Goal: Transaction & Acquisition: Book appointment/travel/reservation

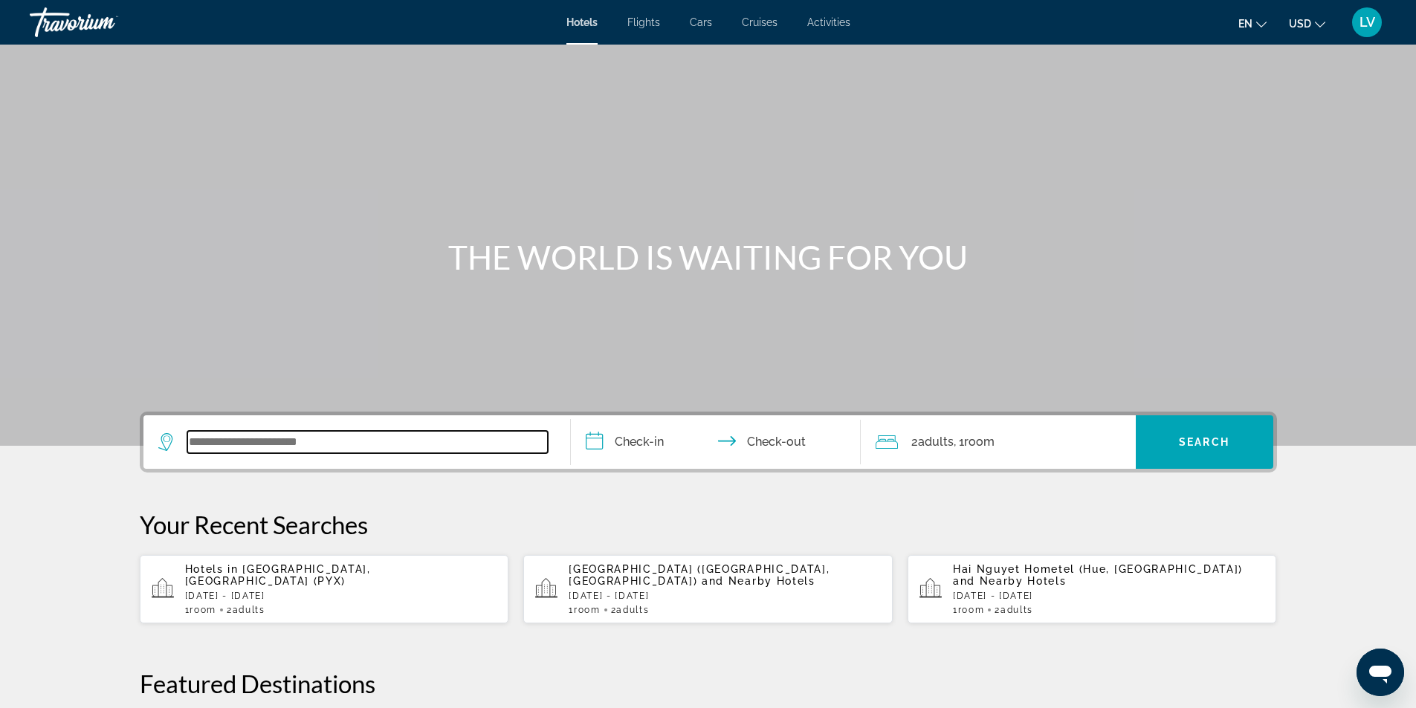
click at [216, 436] on input "Search widget" at bounding box center [367, 442] width 361 height 22
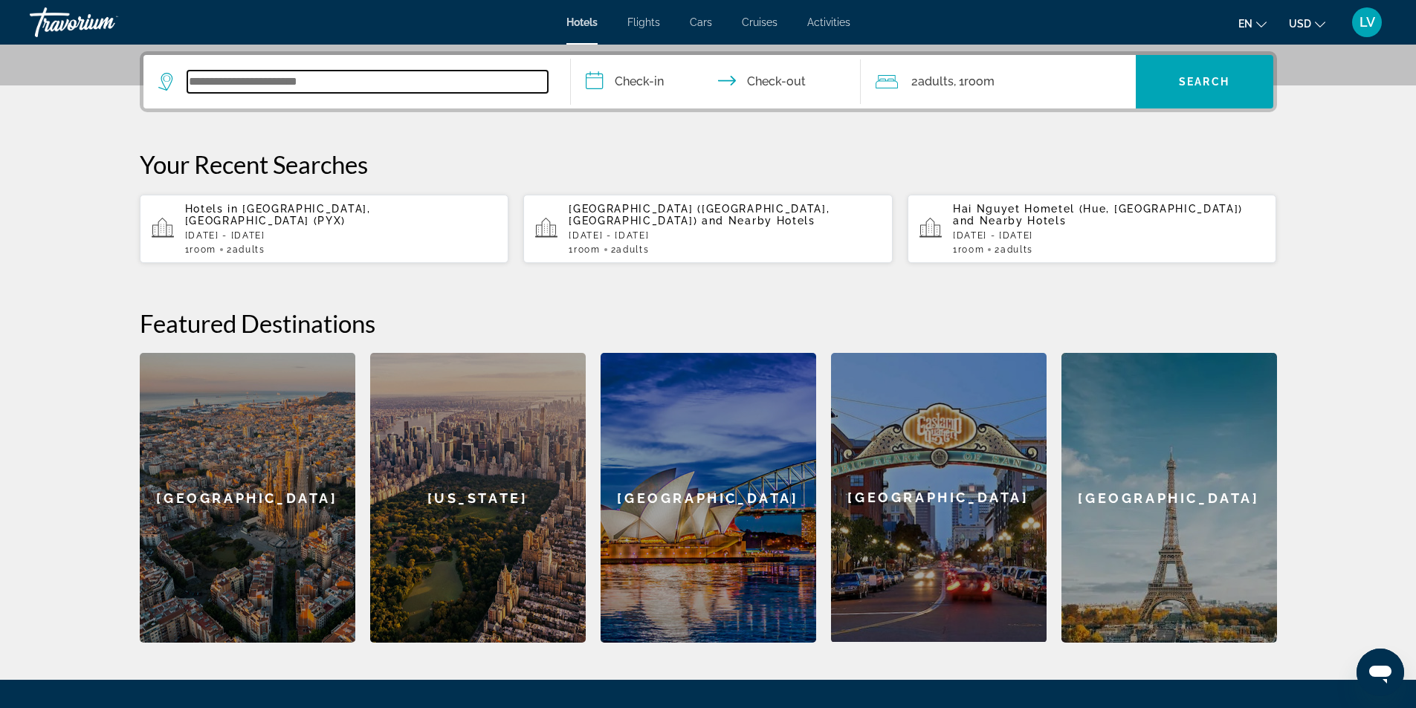
scroll to position [364, 0]
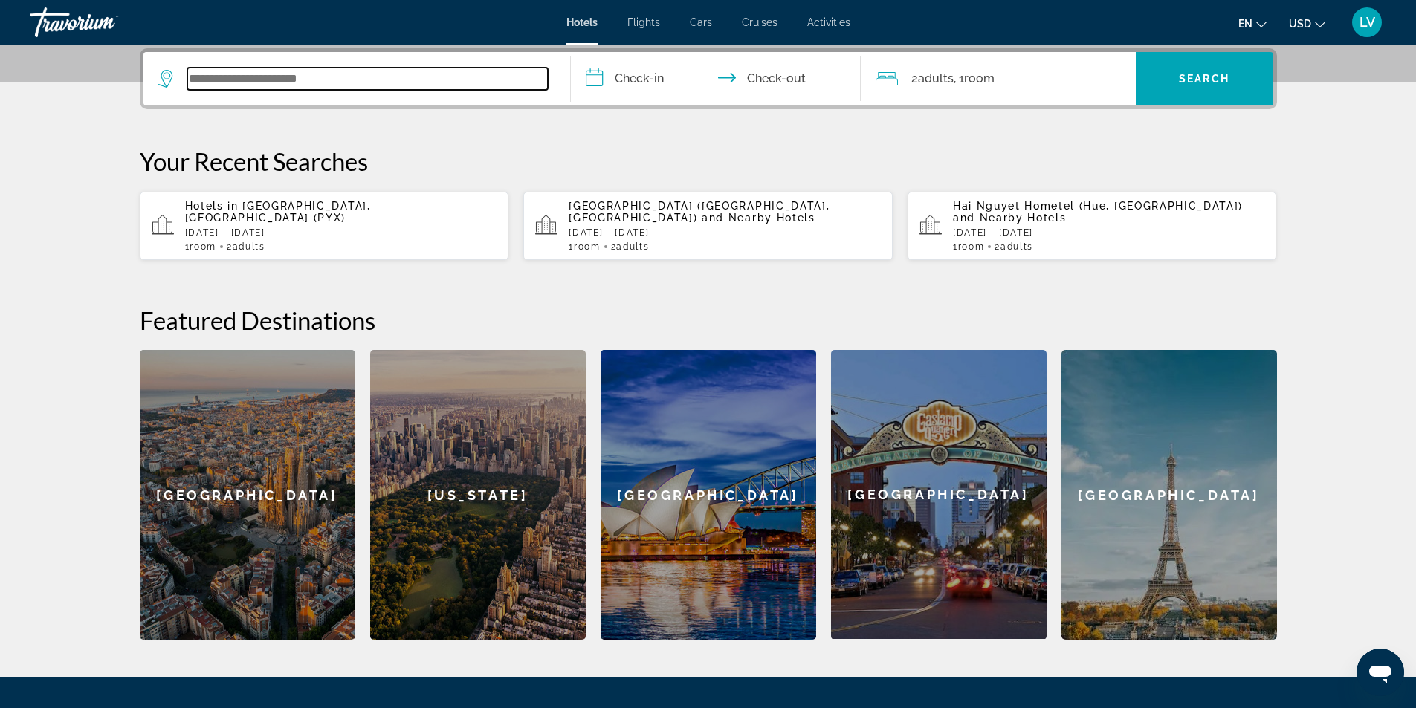
click at [238, 80] on input "Search widget" at bounding box center [367, 79] width 361 height 22
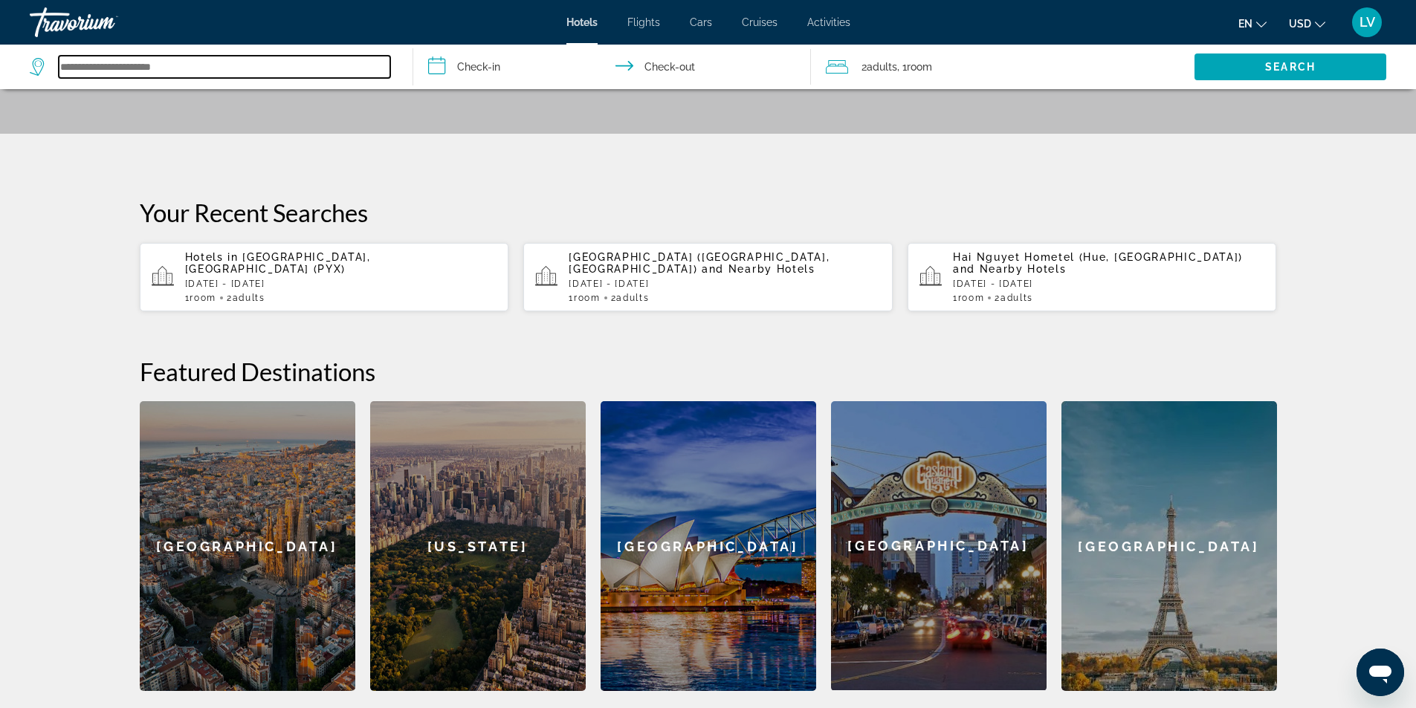
scroll to position [217, 0]
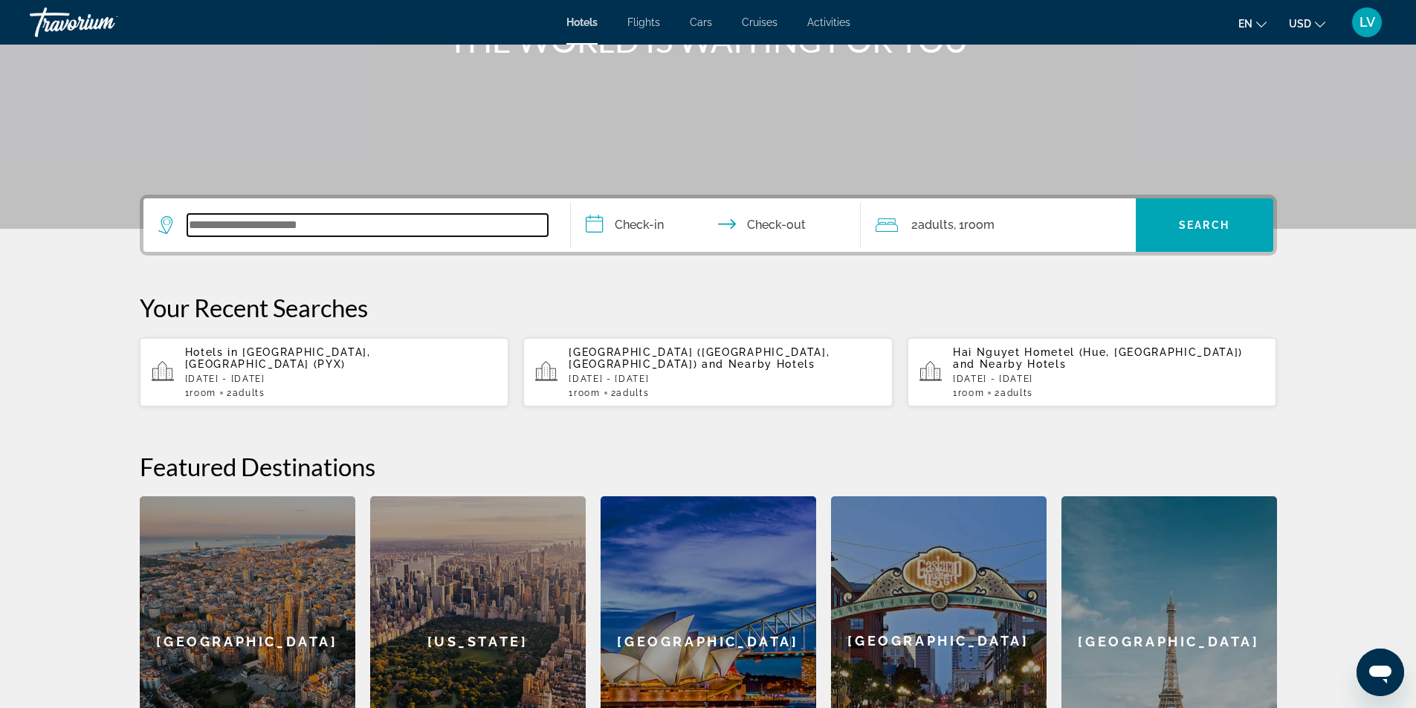
paste input "**********"
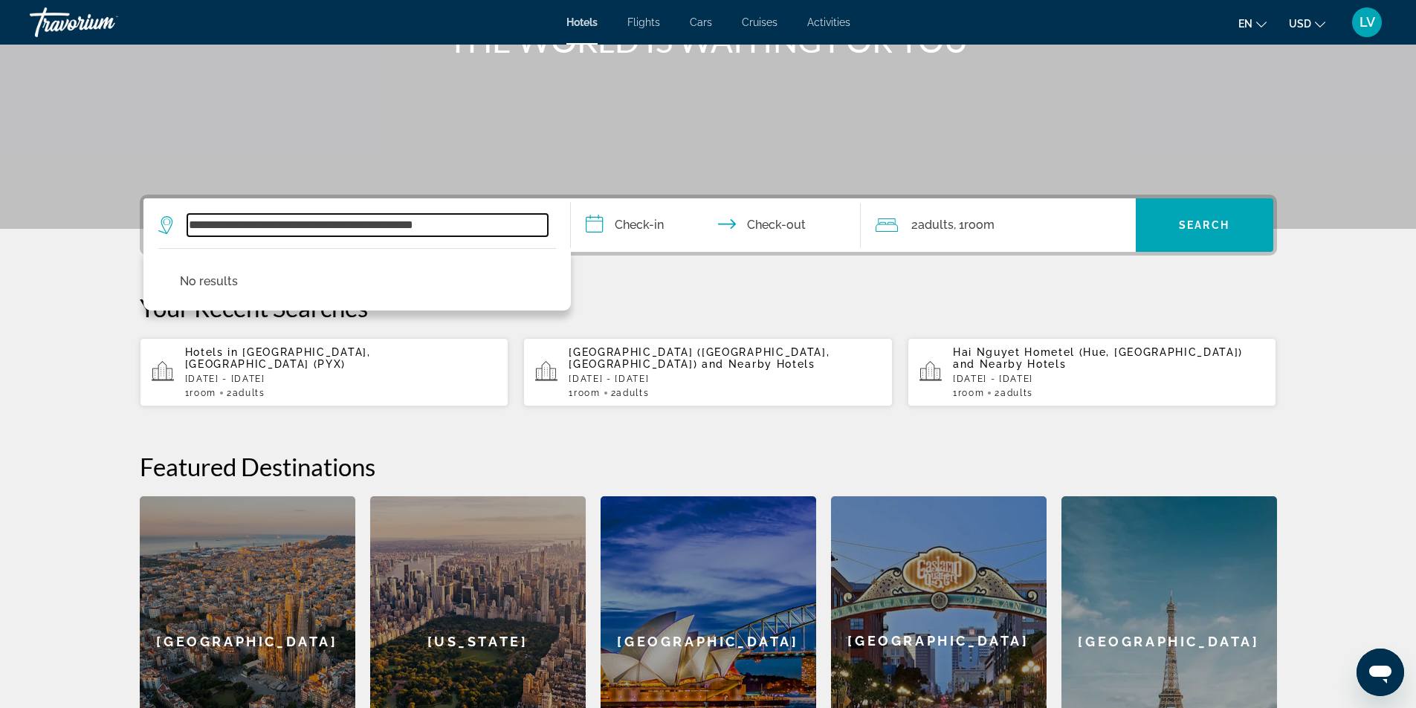
type input "**********"
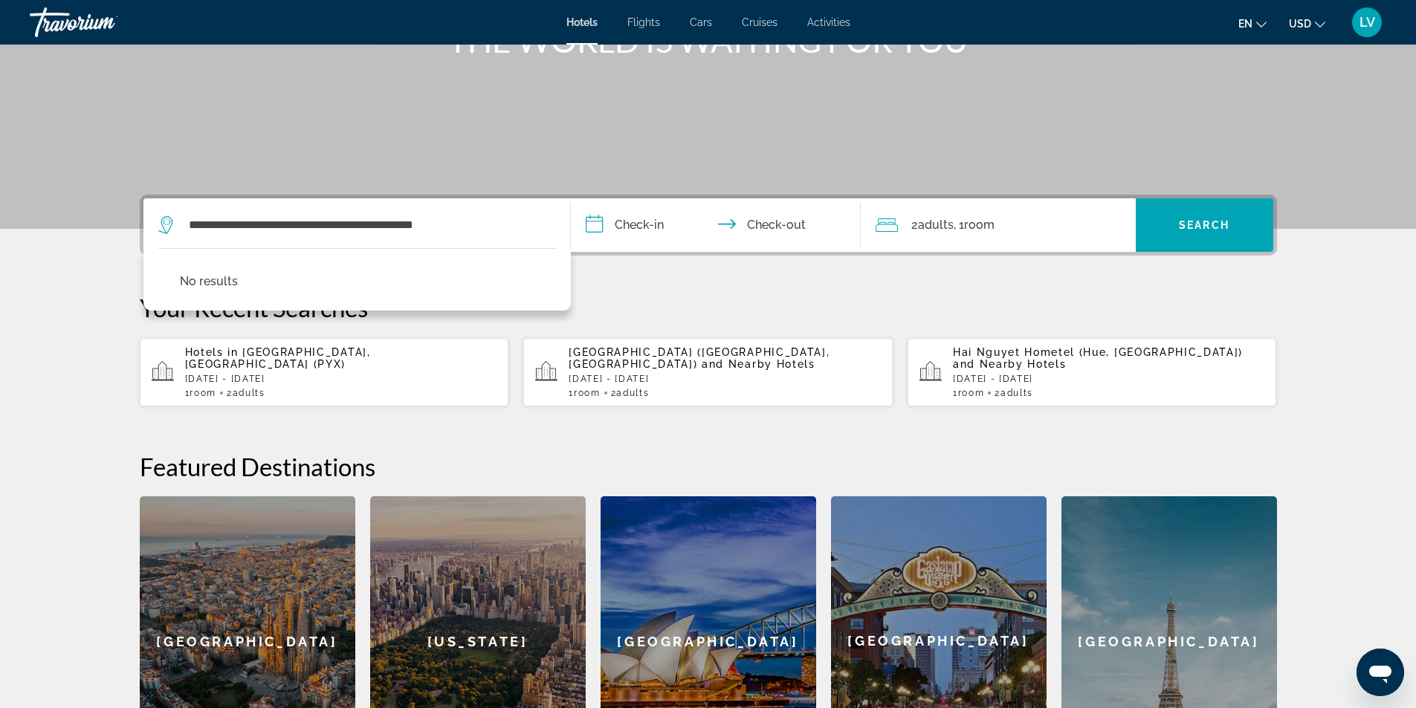
click at [723, 225] on input "**********" at bounding box center [719, 227] width 296 height 58
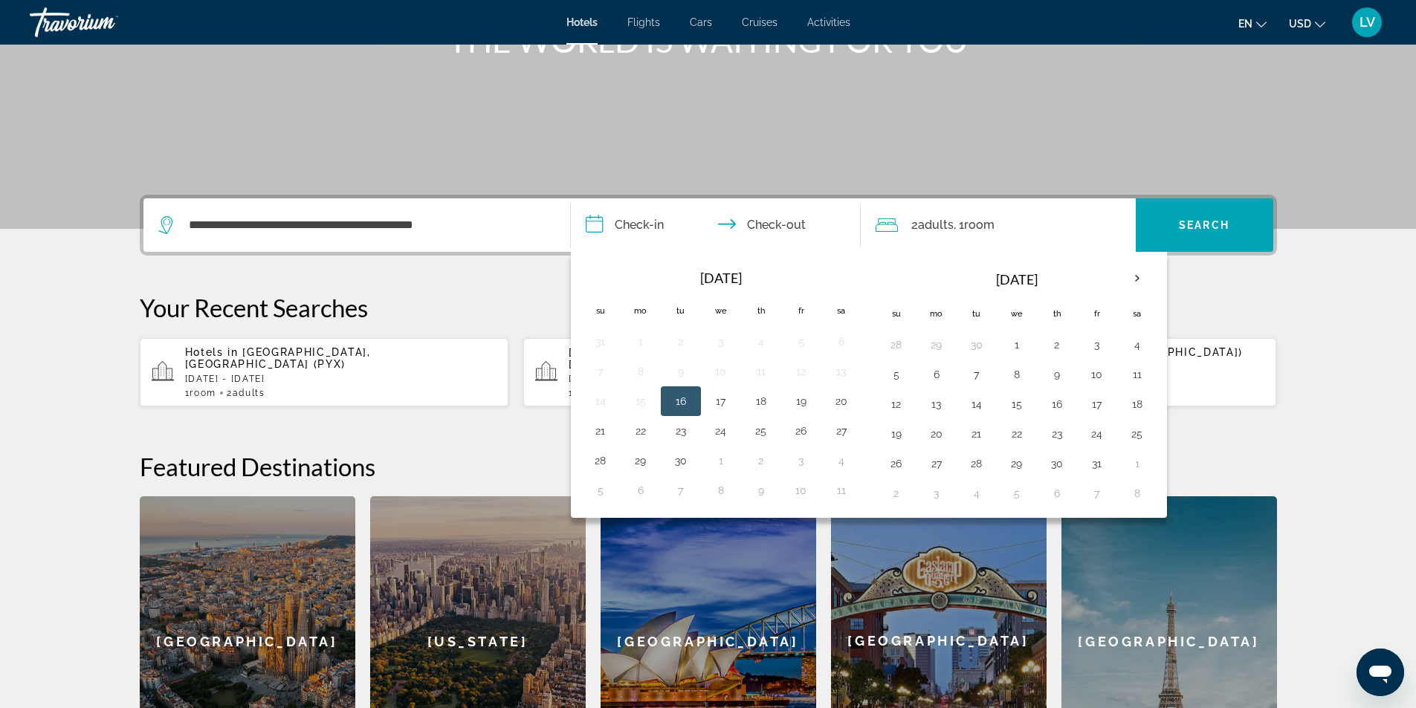
scroll to position [364, 0]
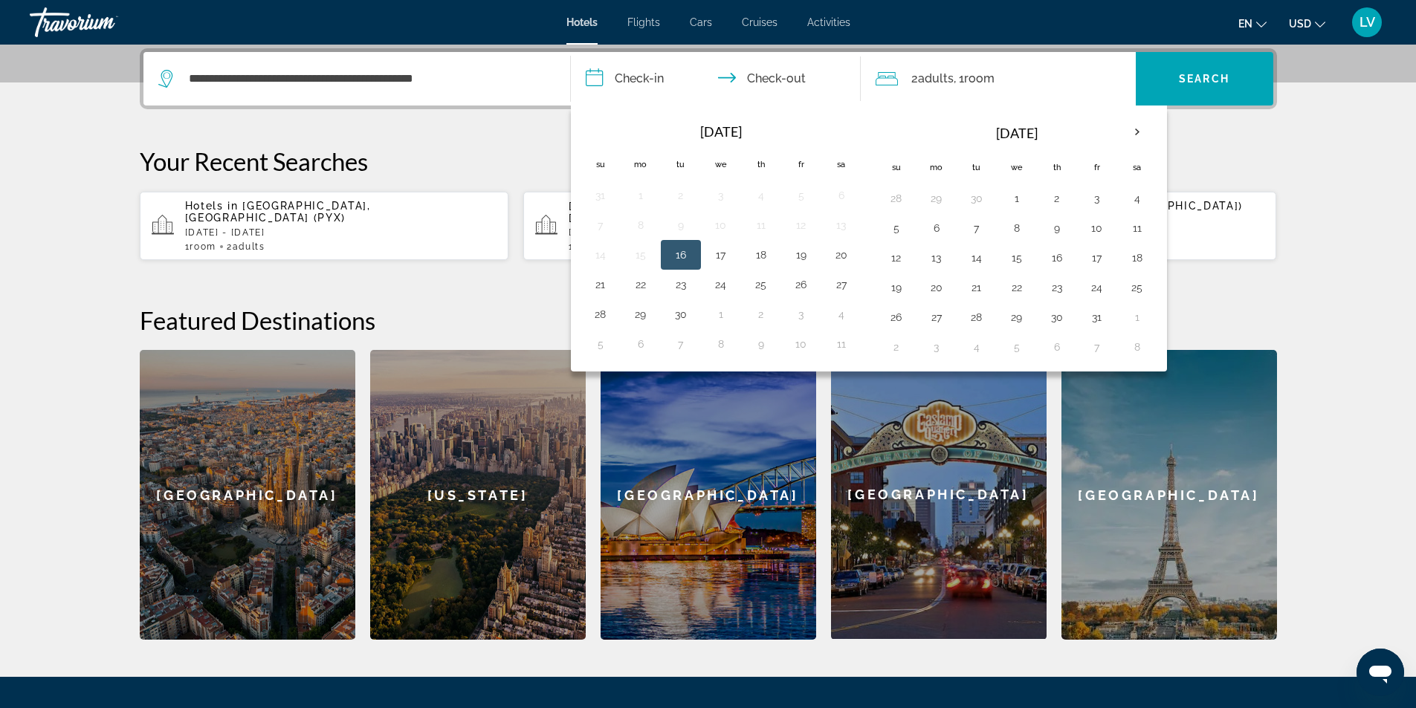
click at [638, 80] on input "**********" at bounding box center [719, 81] width 296 height 58
click at [601, 311] on button "28" at bounding box center [601, 314] width 24 height 21
click at [836, 315] on button "4" at bounding box center [842, 314] width 24 height 21
type input "**********"
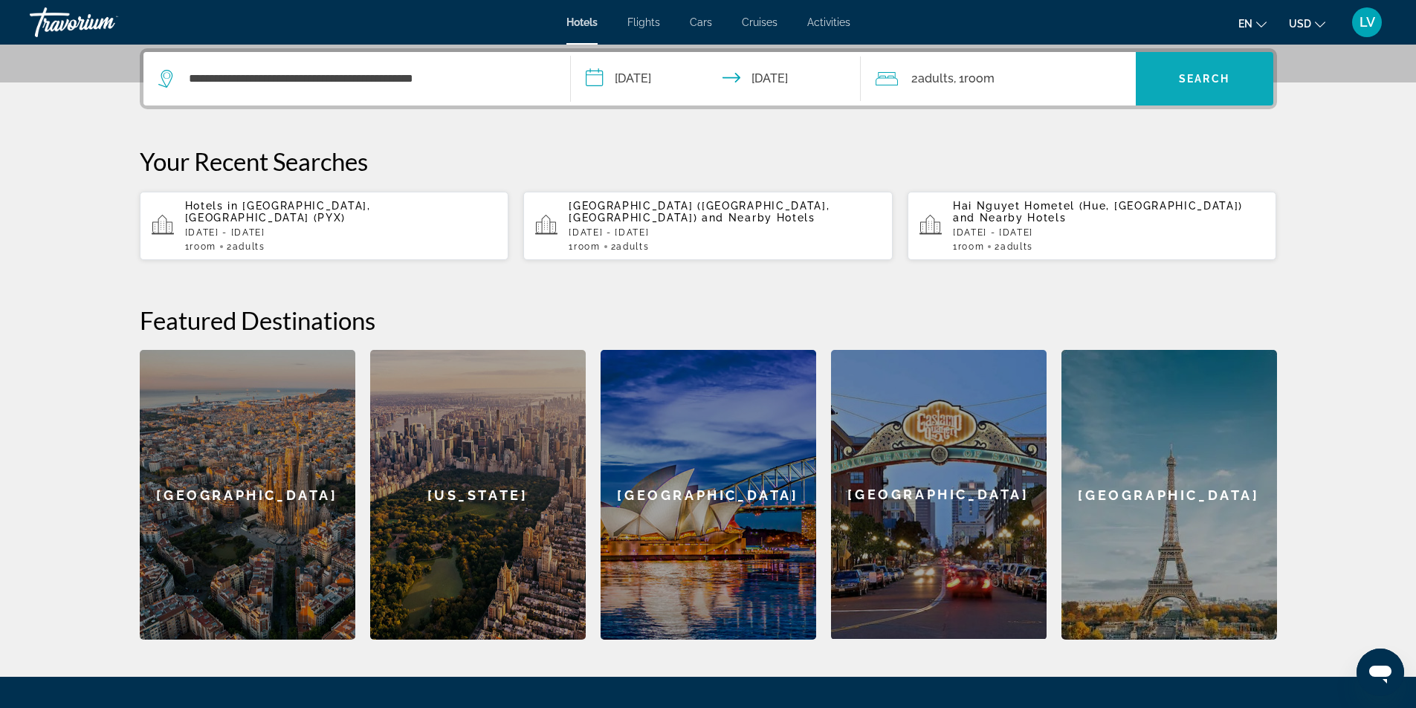
click at [1204, 69] on span "Search widget" at bounding box center [1205, 79] width 138 height 36
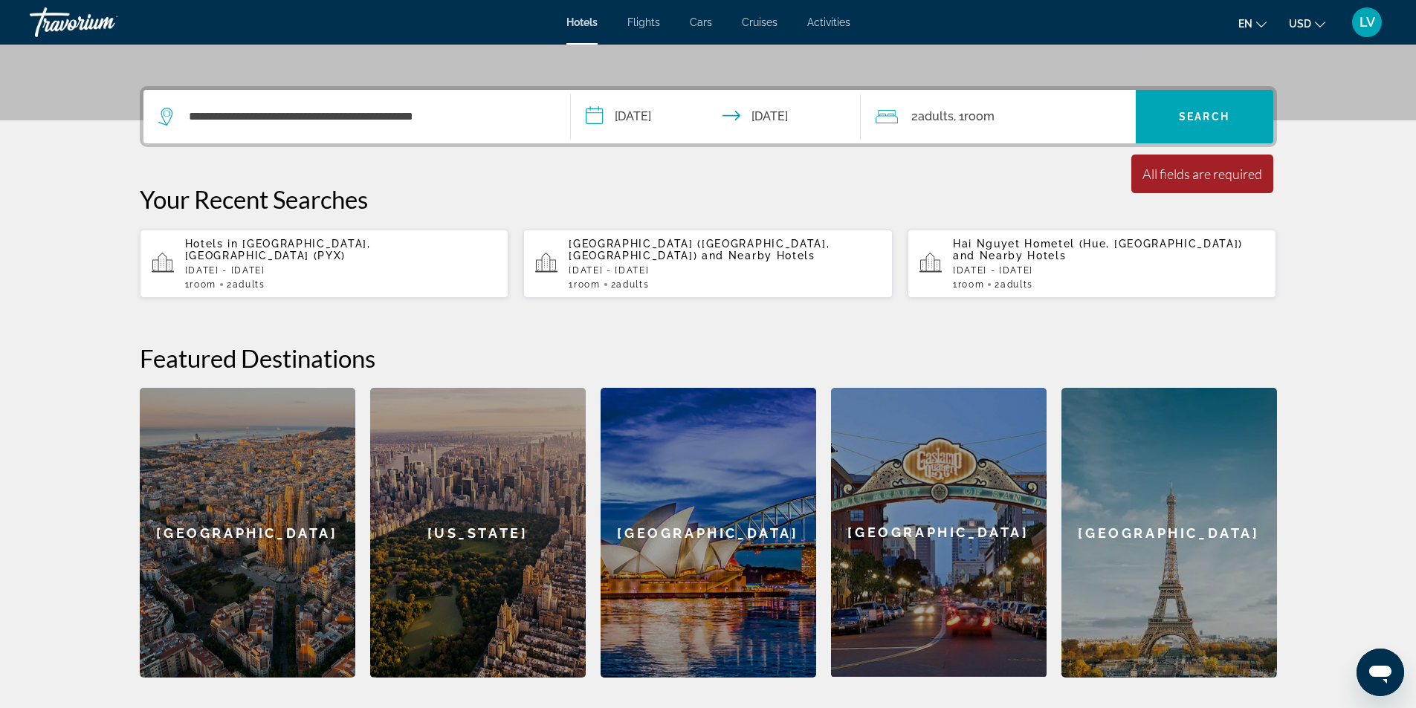
scroll to position [289, 0]
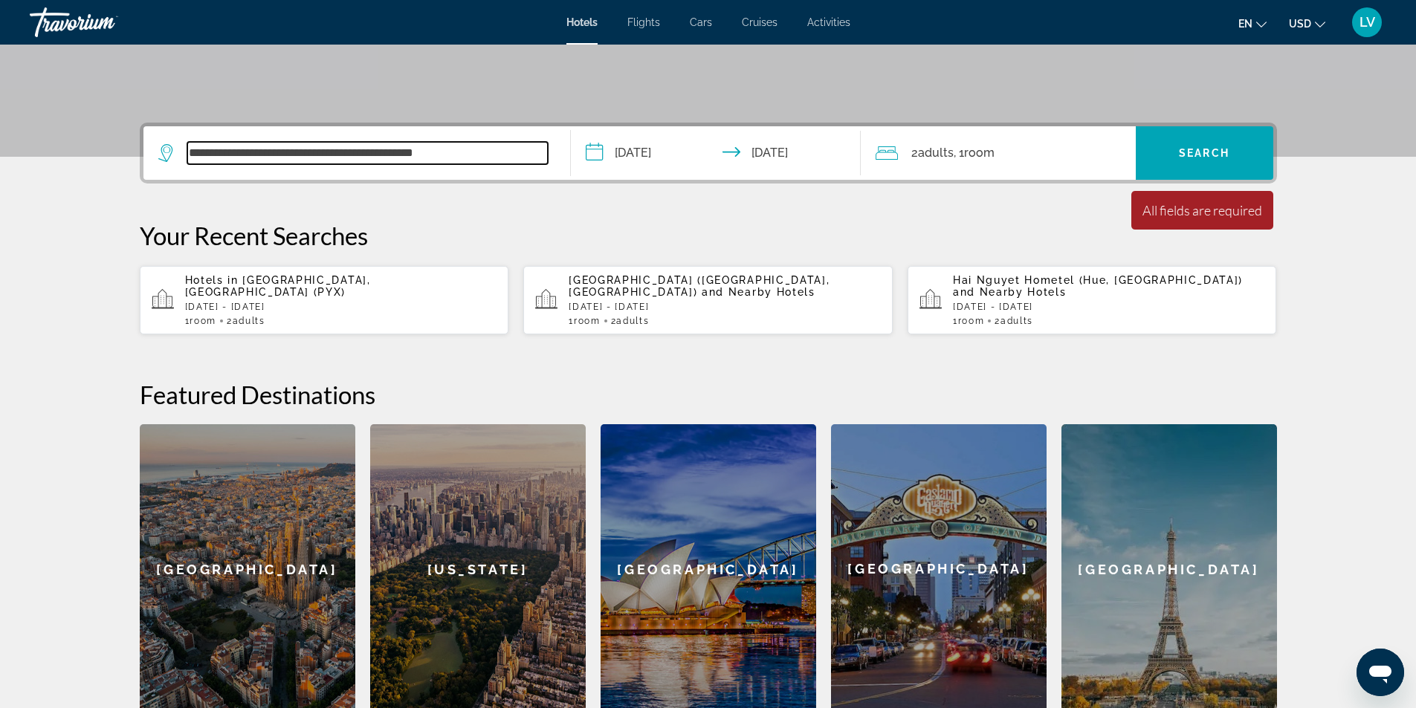
drag, startPoint x: 511, startPoint y: 153, endPoint x: 363, endPoint y: 151, distance: 147.9
click at [363, 151] on input "**********" at bounding box center [367, 153] width 361 height 22
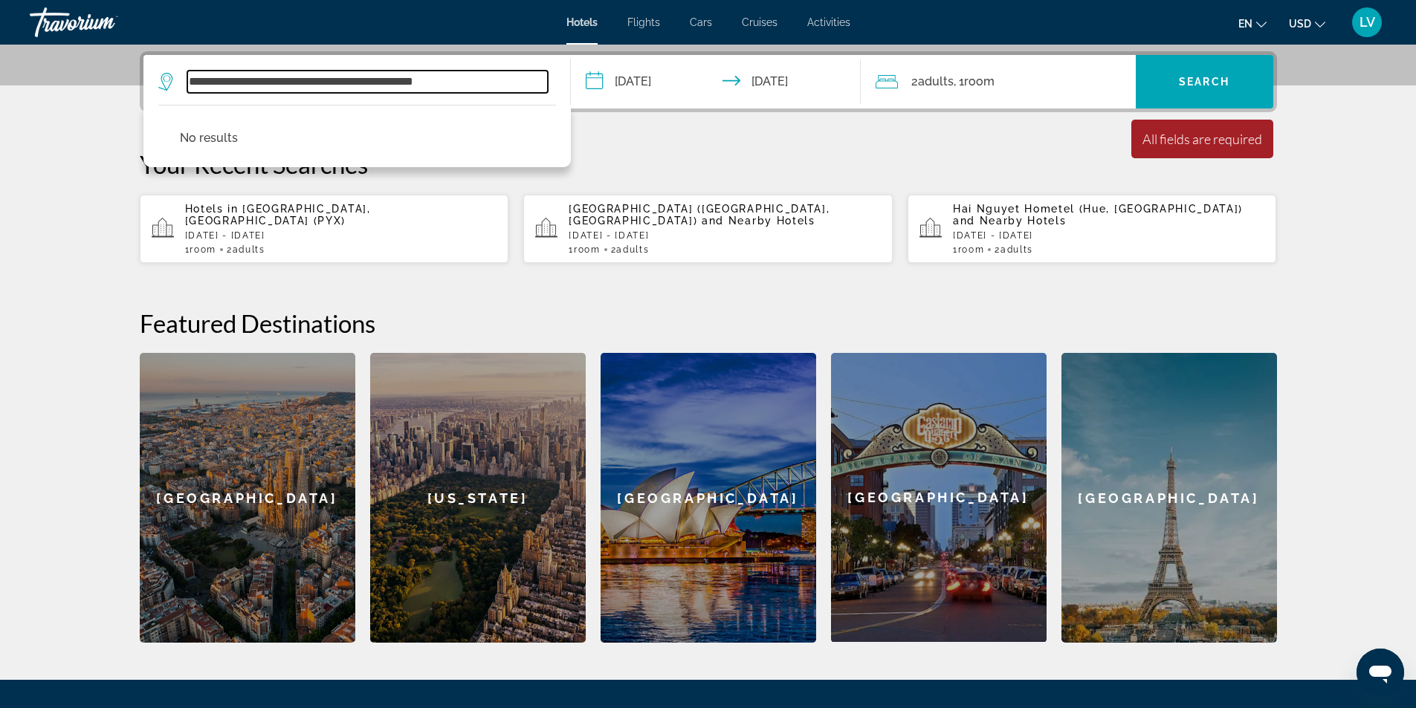
scroll to position [364, 0]
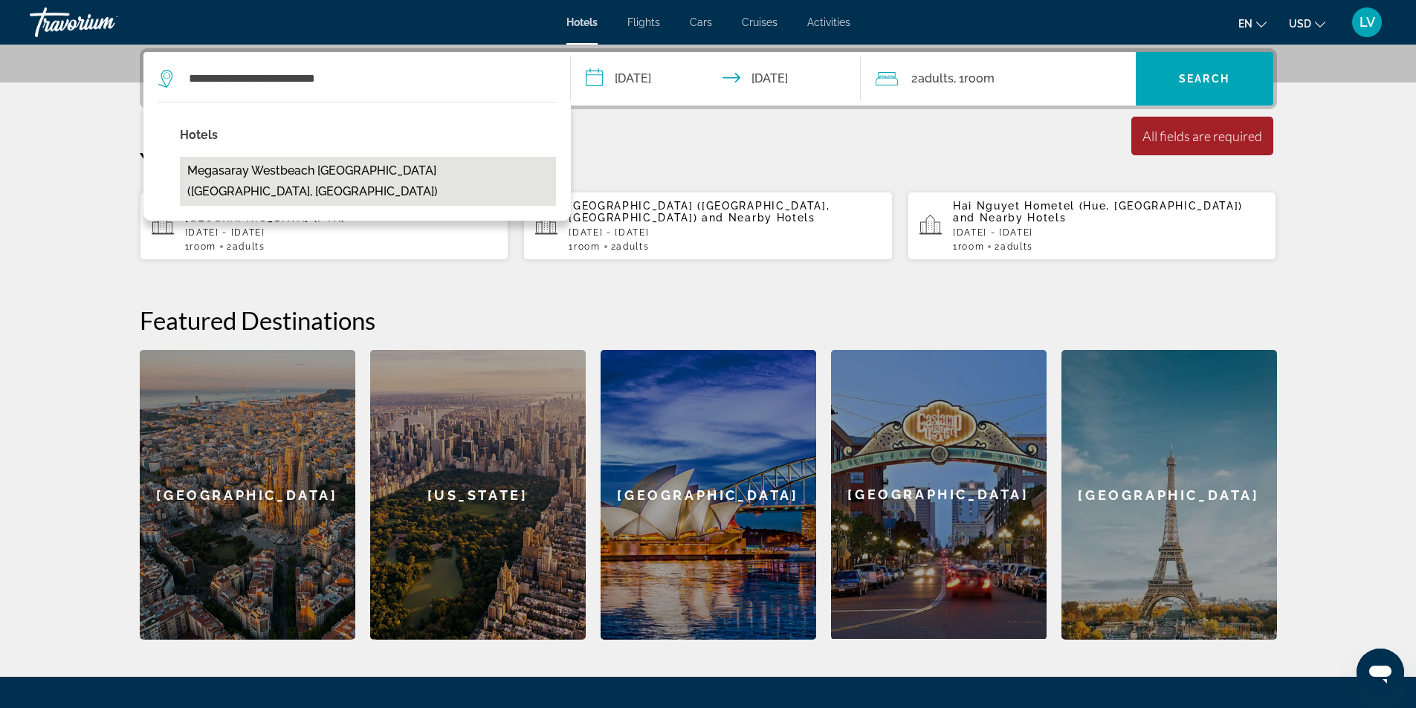
click at [314, 175] on button "Megasaray Westbeach [GEOGRAPHIC_DATA] ([GEOGRAPHIC_DATA], [GEOGRAPHIC_DATA])" at bounding box center [368, 181] width 376 height 49
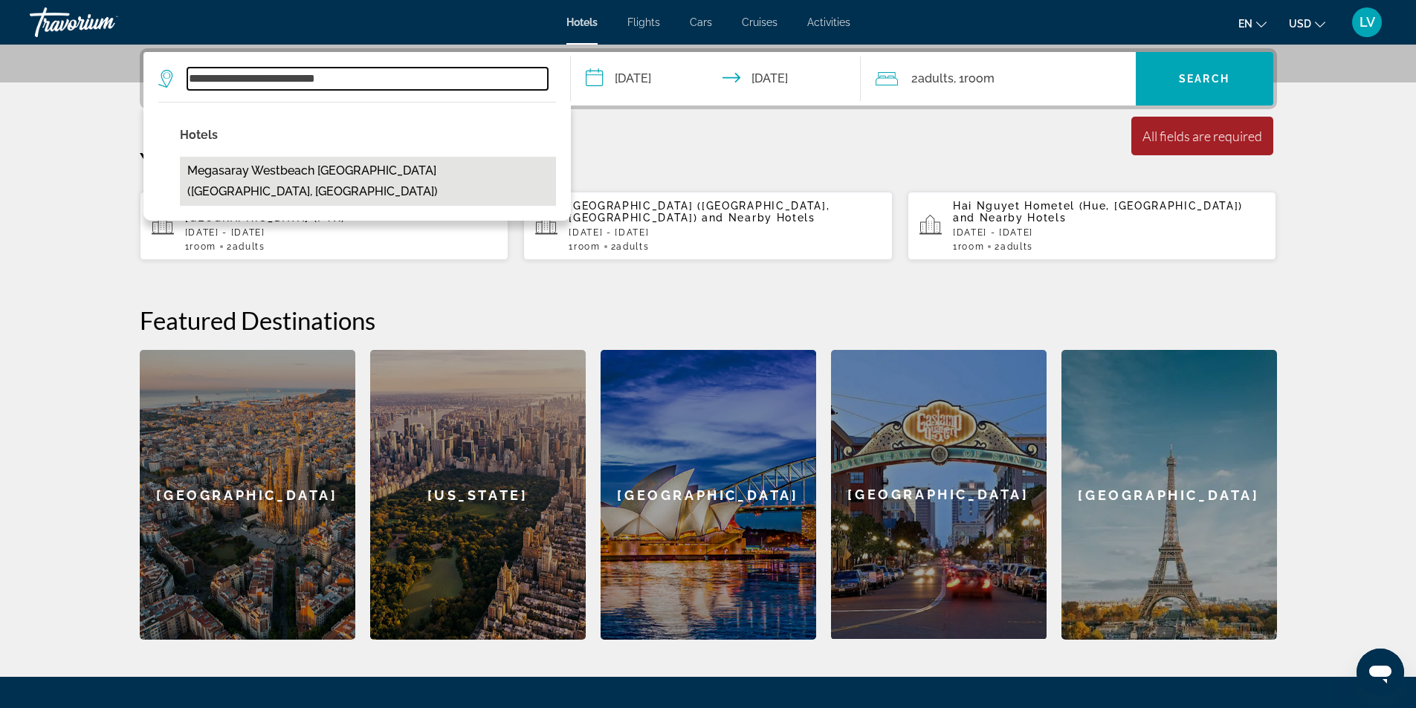
type input "**********"
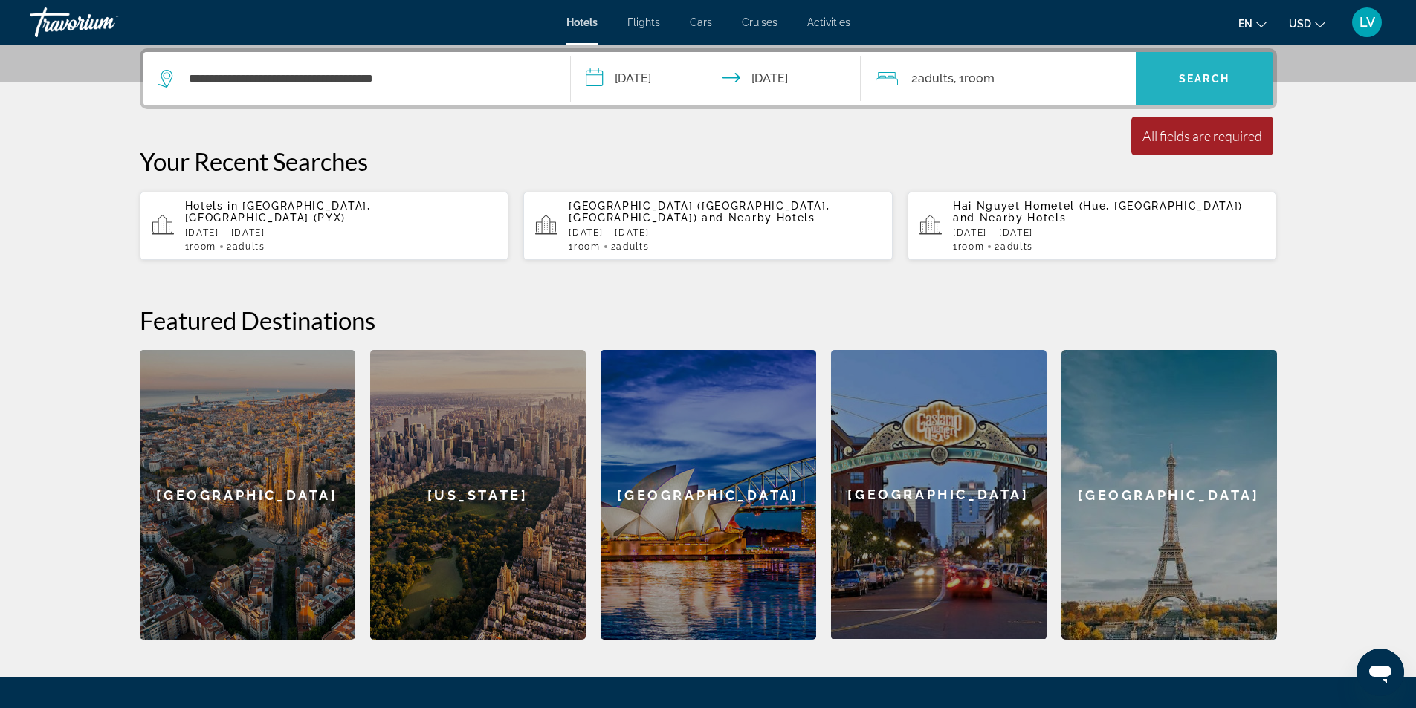
click at [1195, 82] on span "Search" at bounding box center [1204, 79] width 51 height 12
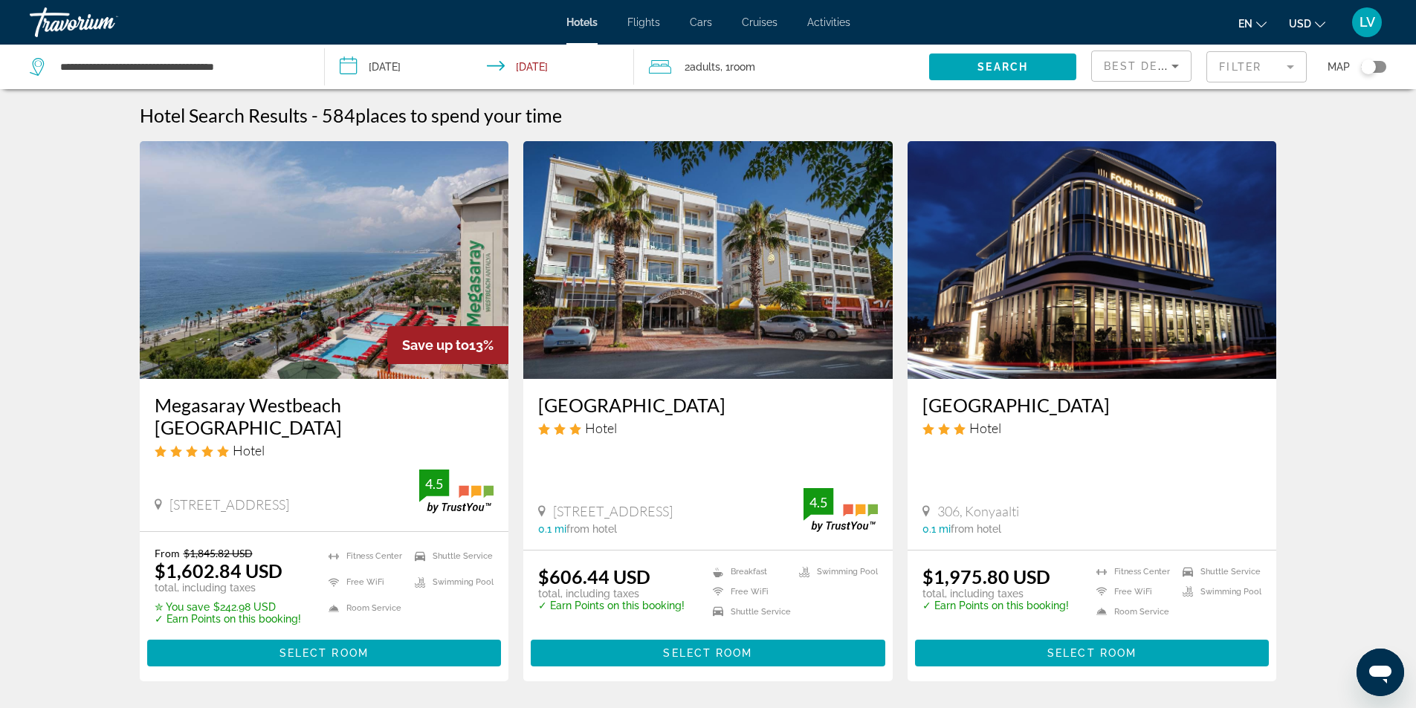
drag, startPoint x: 261, startPoint y: 400, endPoint x: 31, endPoint y: 377, distance: 230.9
drag, startPoint x: 148, startPoint y: 405, endPoint x: 401, endPoint y: 408, distance: 252.8
click at [401, 408] on div "Megasaray Westbeach [GEOGRAPHIC_DATA] Hotel [STREET_ADDRESS] 0 mi from hotel 4.5" at bounding box center [324, 455] width 369 height 152
click at [401, 408] on h3 "Megasaray Westbeach [GEOGRAPHIC_DATA]" at bounding box center [325, 416] width 340 height 45
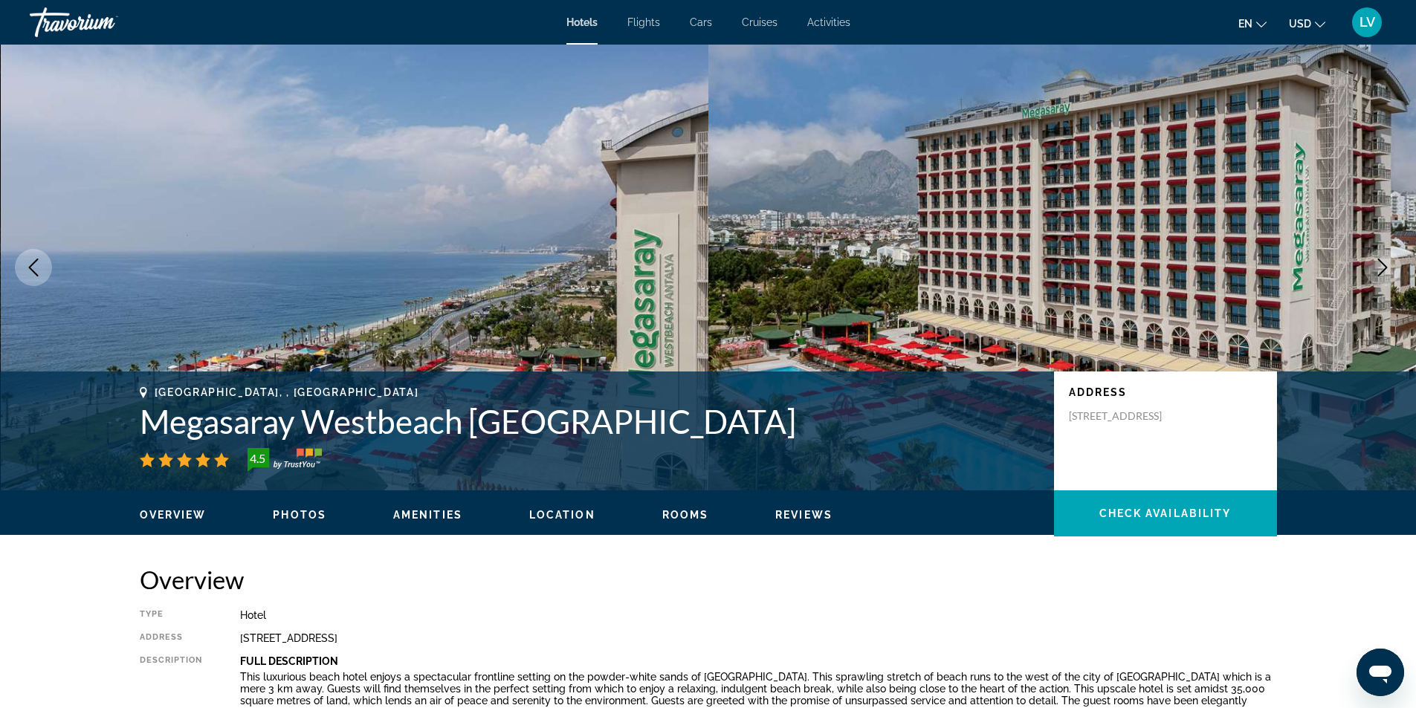
drag, startPoint x: 375, startPoint y: 404, endPoint x: 81, endPoint y: 395, distance: 293.8
click at [81, 395] on div "[GEOGRAPHIC_DATA], , [GEOGRAPHIC_DATA] Megasaray Westbeach [GEOGRAPHIC_DATA] 4.…" at bounding box center [708, 431] width 1416 height 119
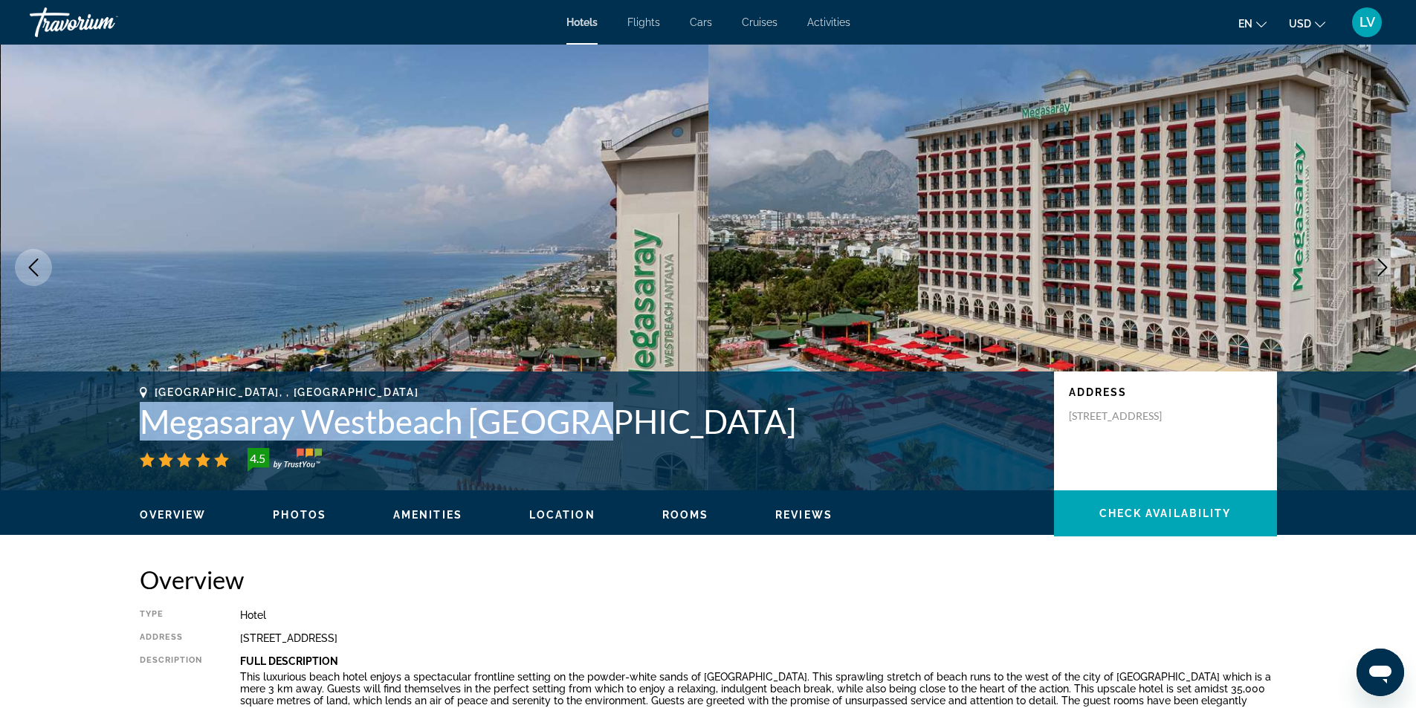
drag, startPoint x: 599, startPoint y: 419, endPoint x: 139, endPoint y: 411, distance: 460.2
click at [140, 411] on h1 "Megasaray Westbeach [GEOGRAPHIC_DATA]" at bounding box center [589, 421] width 899 height 39
copy h1 "Megasaray Westbeach [GEOGRAPHIC_DATA]"
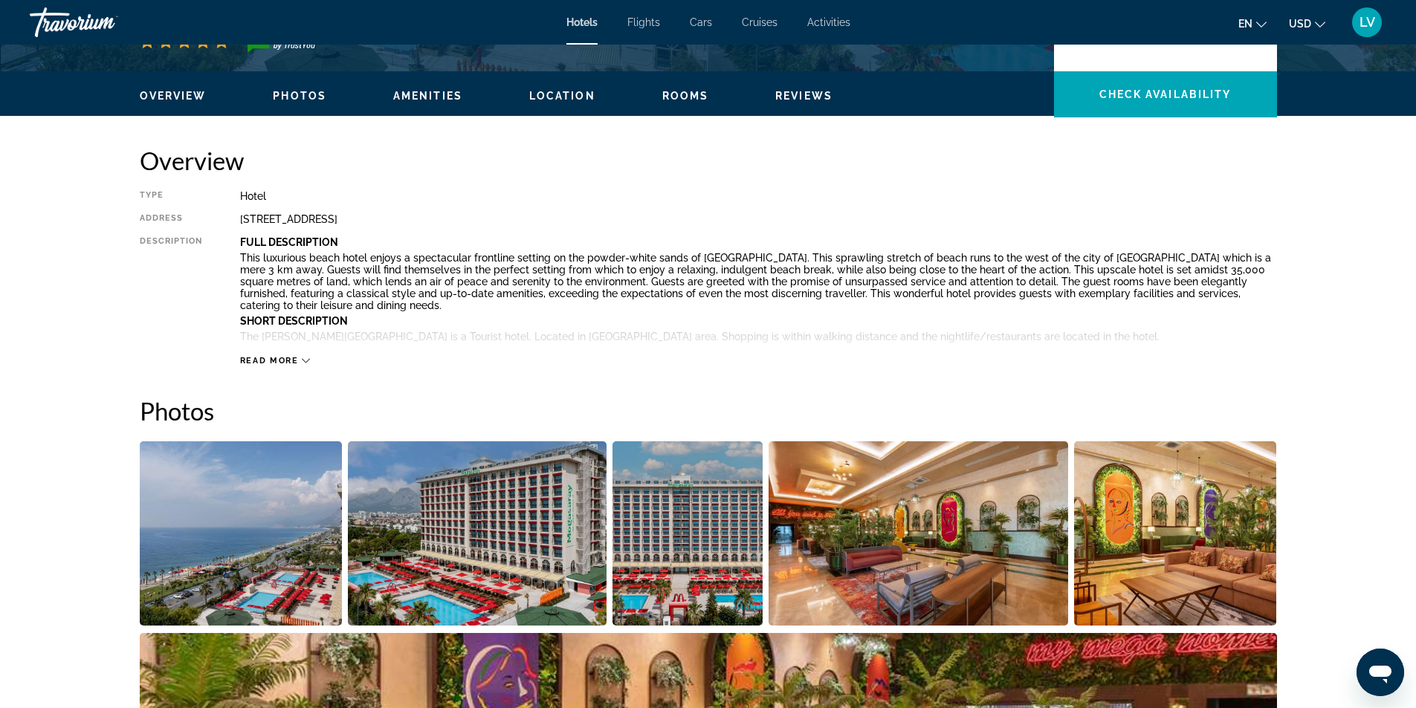
scroll to position [446, 0]
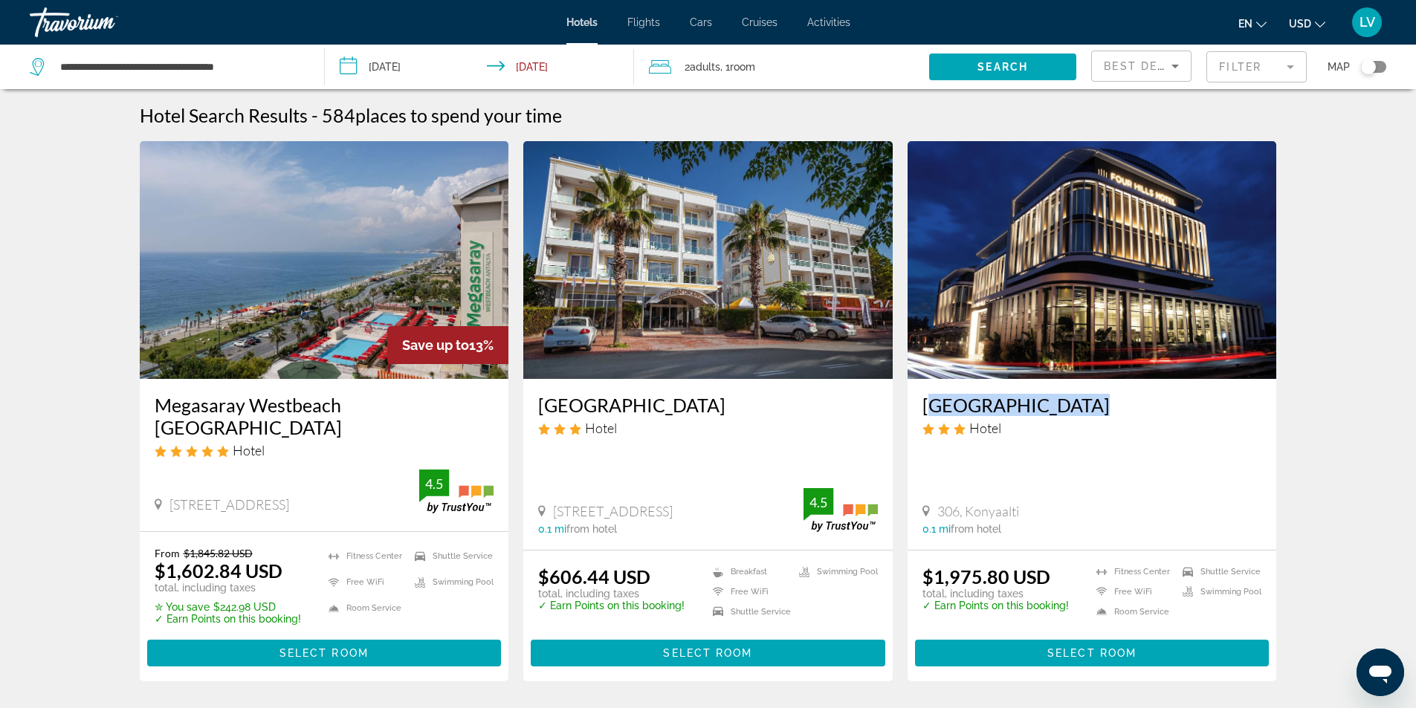
drag, startPoint x: 914, startPoint y: 408, endPoint x: 1060, endPoint y: 407, distance: 146.4
click at [1060, 407] on div "[GEOGRAPHIC_DATA] Hotel 306, Konyaalti 0.1 mi from hotel" at bounding box center [1092, 464] width 369 height 171
copy h3 "[GEOGRAPHIC_DATA]"
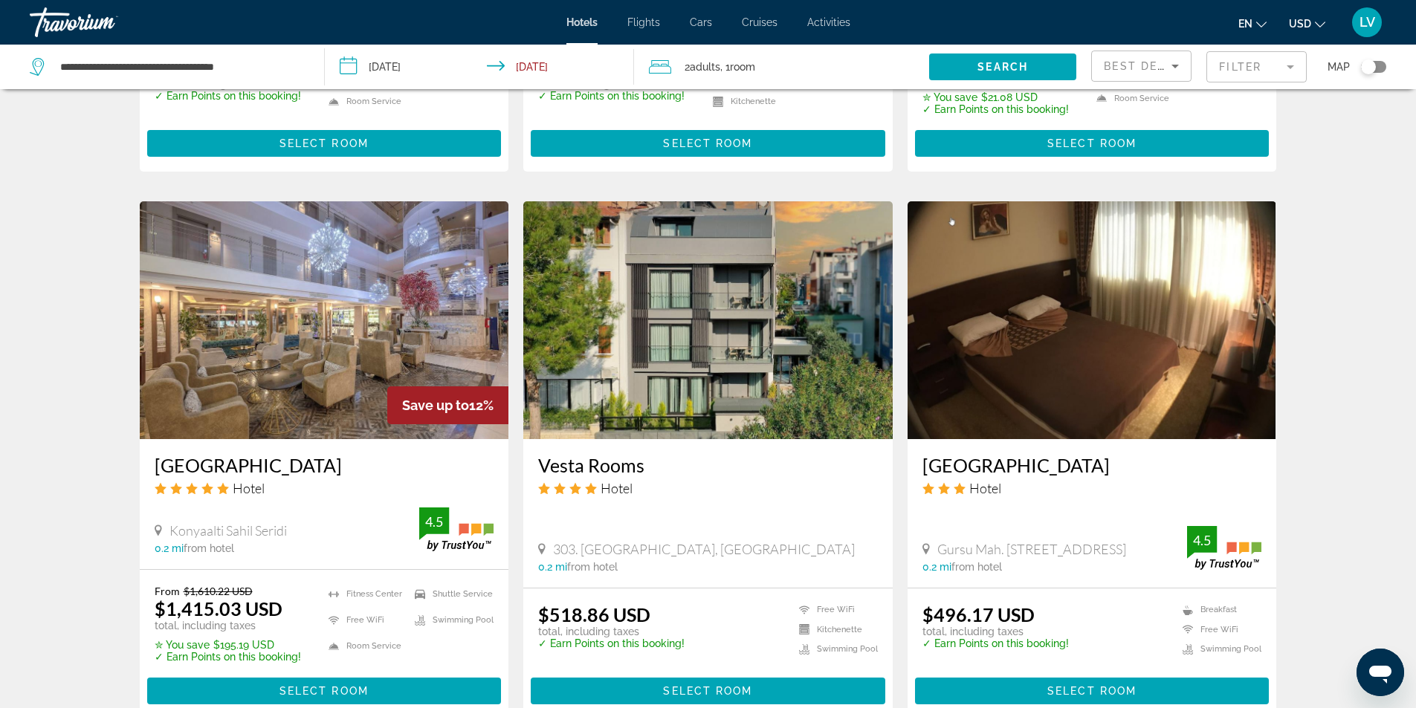
scroll to position [1120, 0]
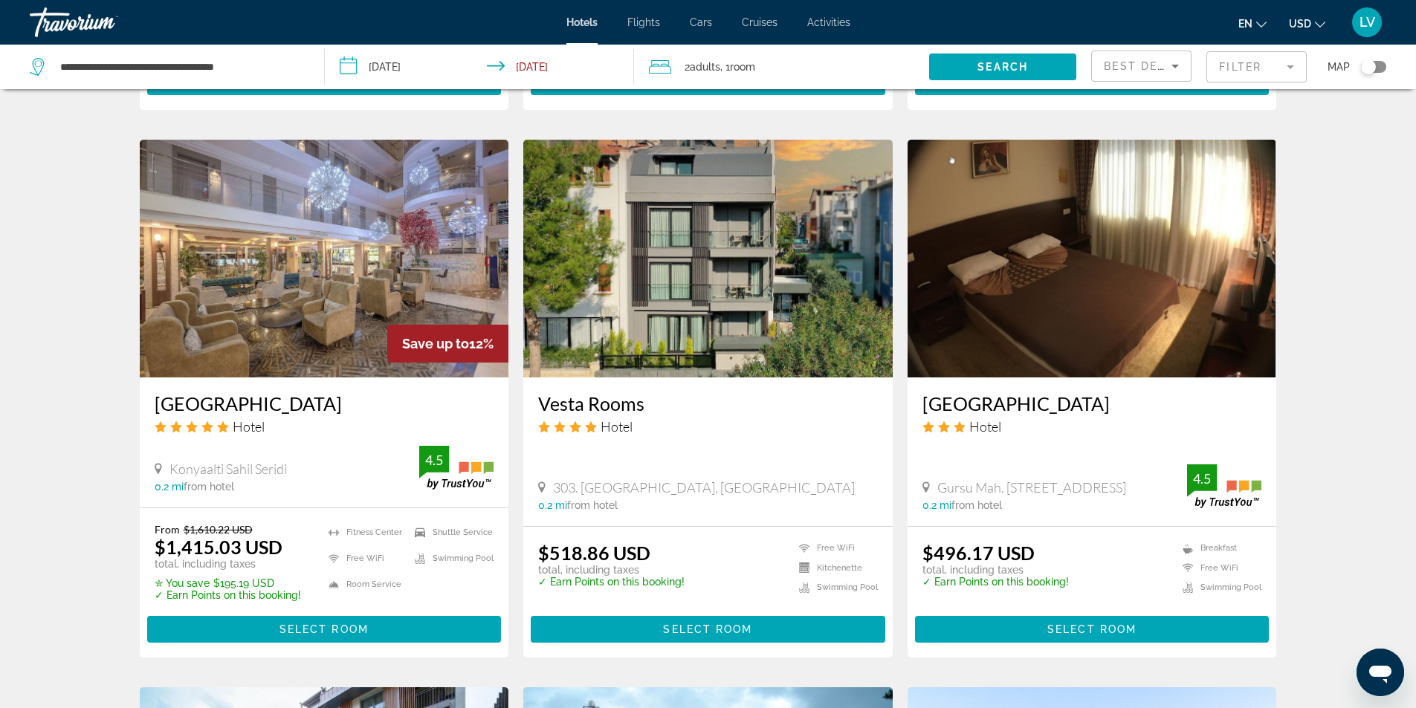
drag, startPoint x: 141, startPoint y: 375, endPoint x: 370, endPoint y: 381, distance: 229.0
click at [370, 381] on div "[GEOGRAPHIC_DATA] Hotel Konyaalti [PERSON_NAME] Seridi 0.2 mi from hotel 4.5" at bounding box center [324, 443] width 369 height 130
copy h3 "Sealife Family Resort Hote"
click at [287, 262] on img "Main content" at bounding box center [324, 259] width 369 height 238
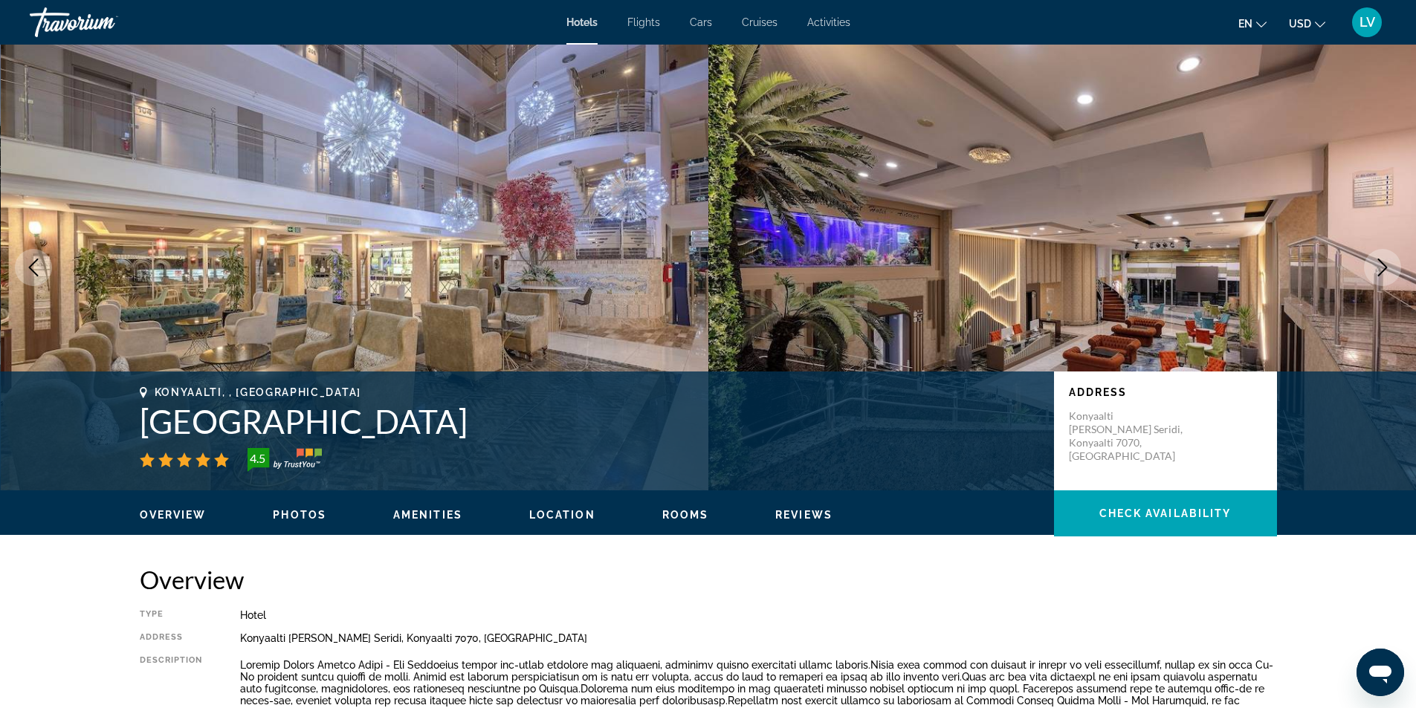
click at [1387, 268] on icon "Next image" at bounding box center [1383, 268] width 10 height 18
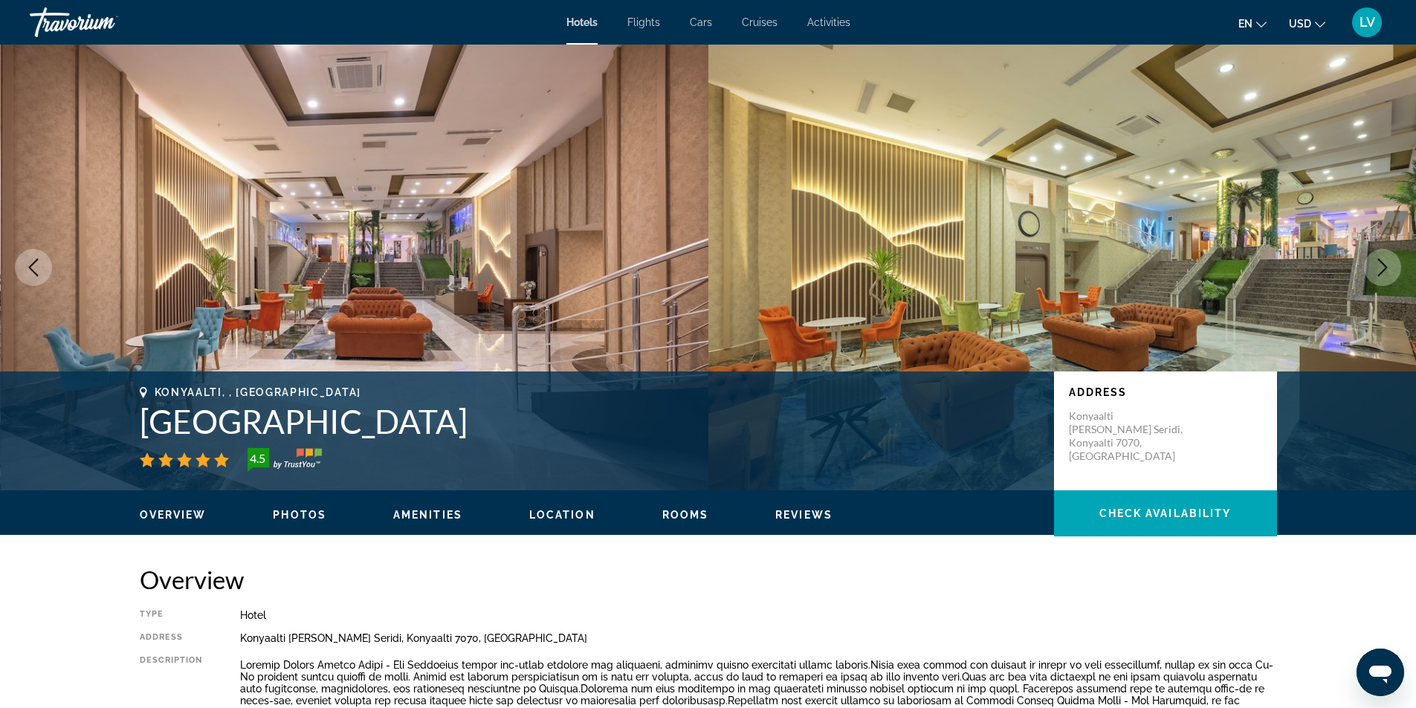
click at [1387, 268] on icon "Next image" at bounding box center [1383, 268] width 10 height 18
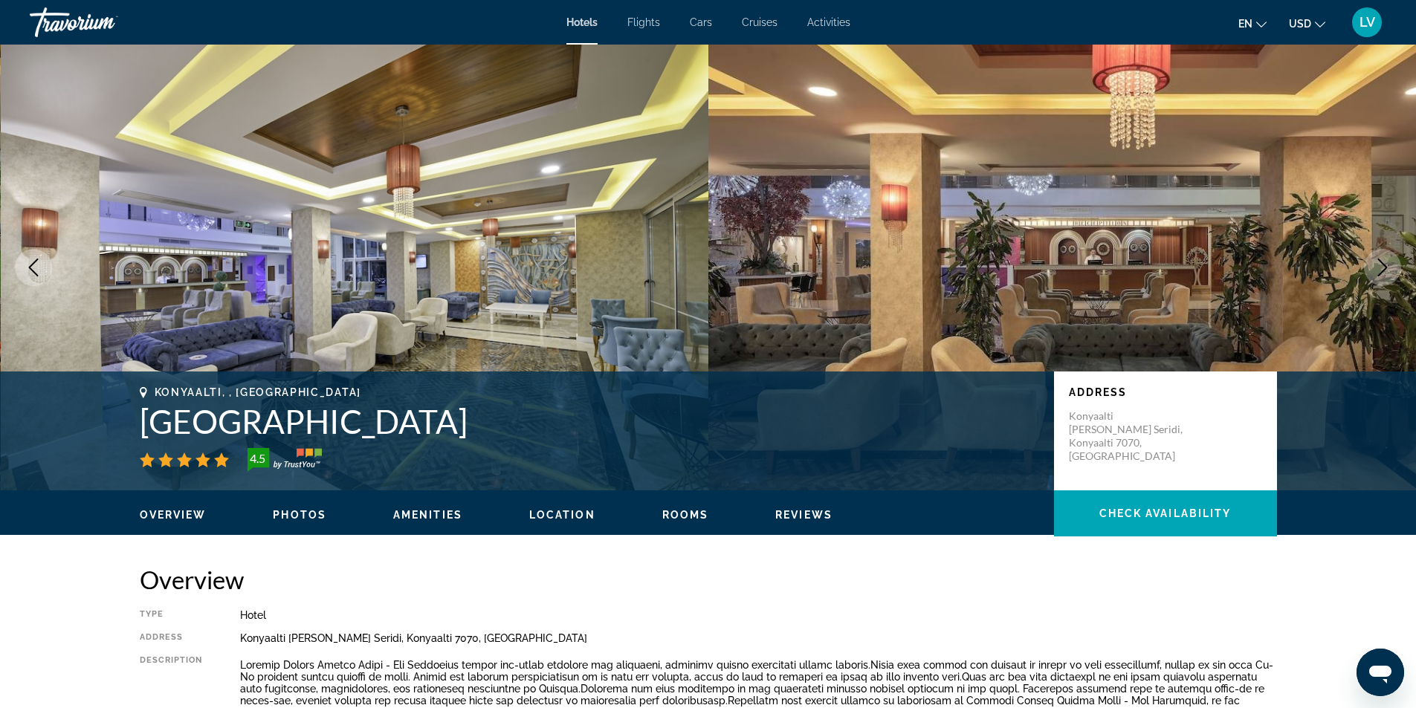
click at [1387, 268] on icon "Next image" at bounding box center [1383, 268] width 10 height 18
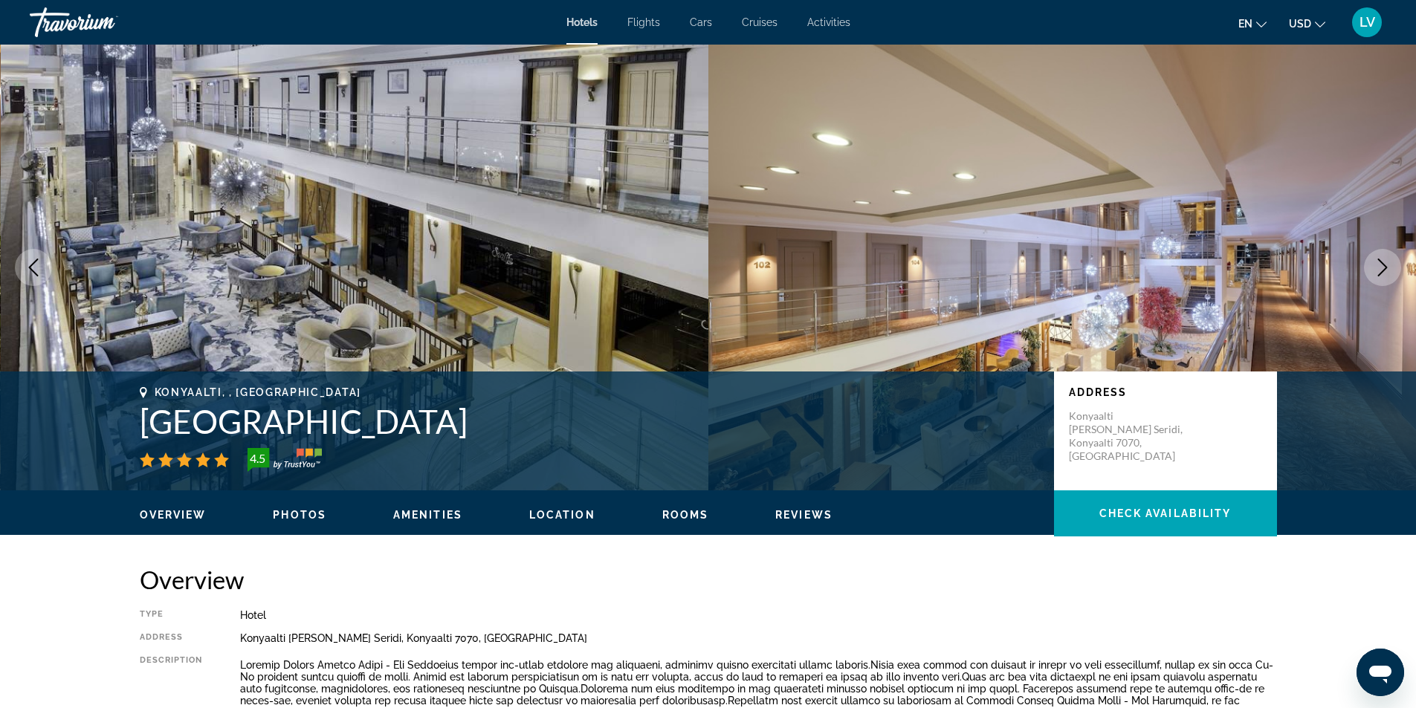
click at [1387, 268] on icon "Next image" at bounding box center [1383, 268] width 10 height 18
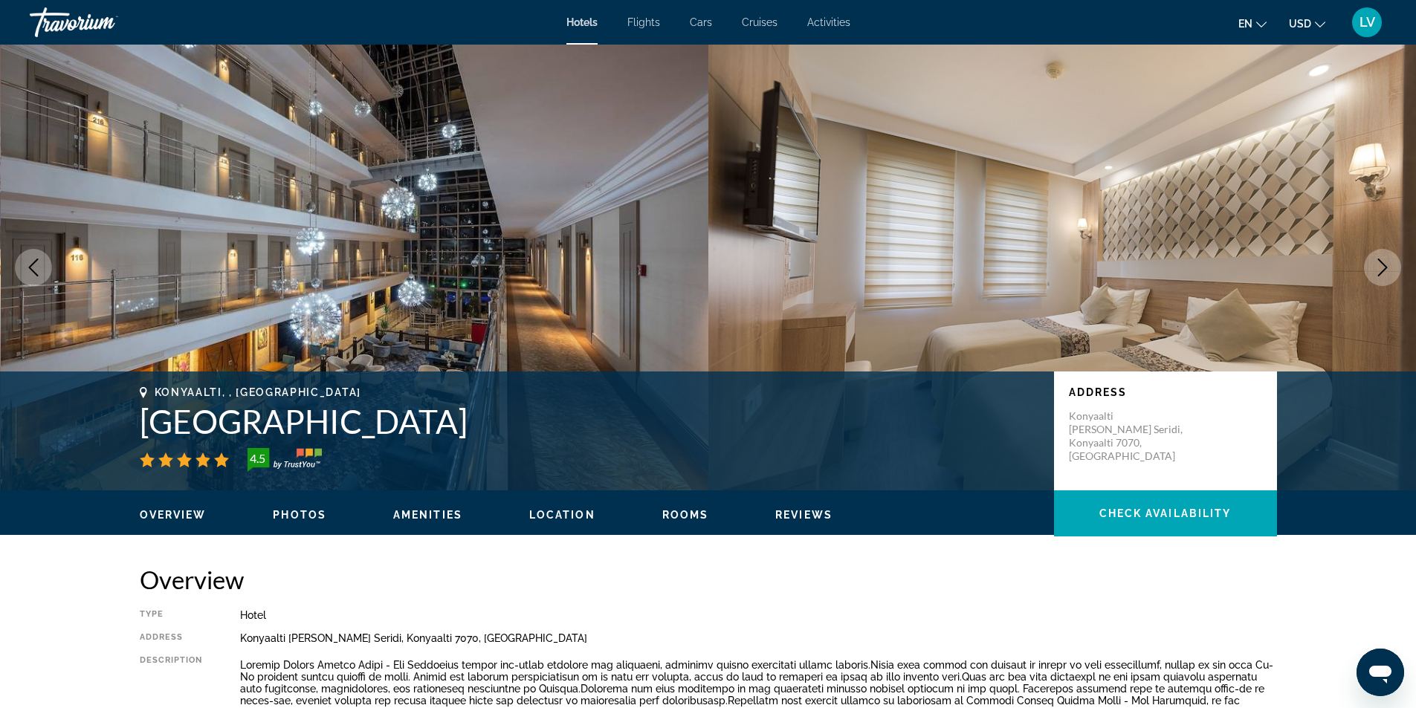
click at [1387, 268] on icon "Next image" at bounding box center [1383, 268] width 10 height 18
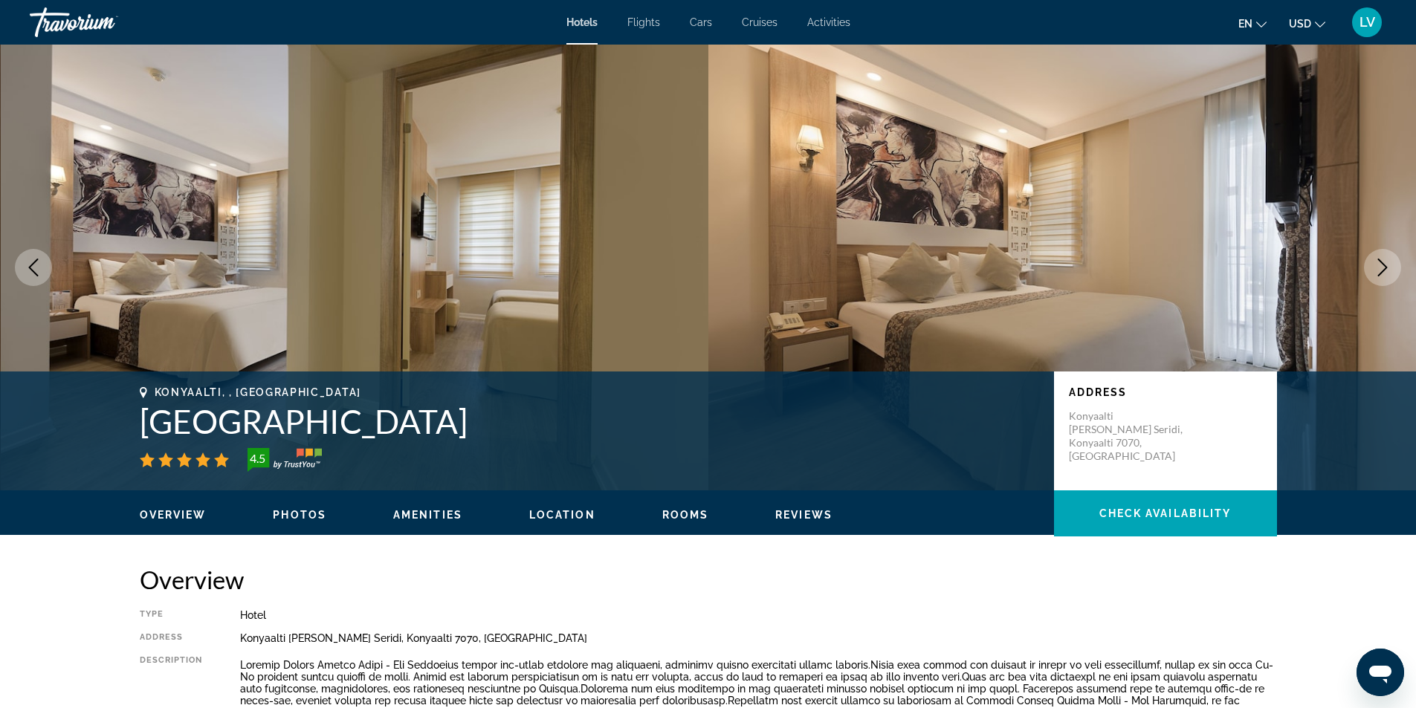
click at [1387, 268] on icon "Next image" at bounding box center [1383, 268] width 10 height 18
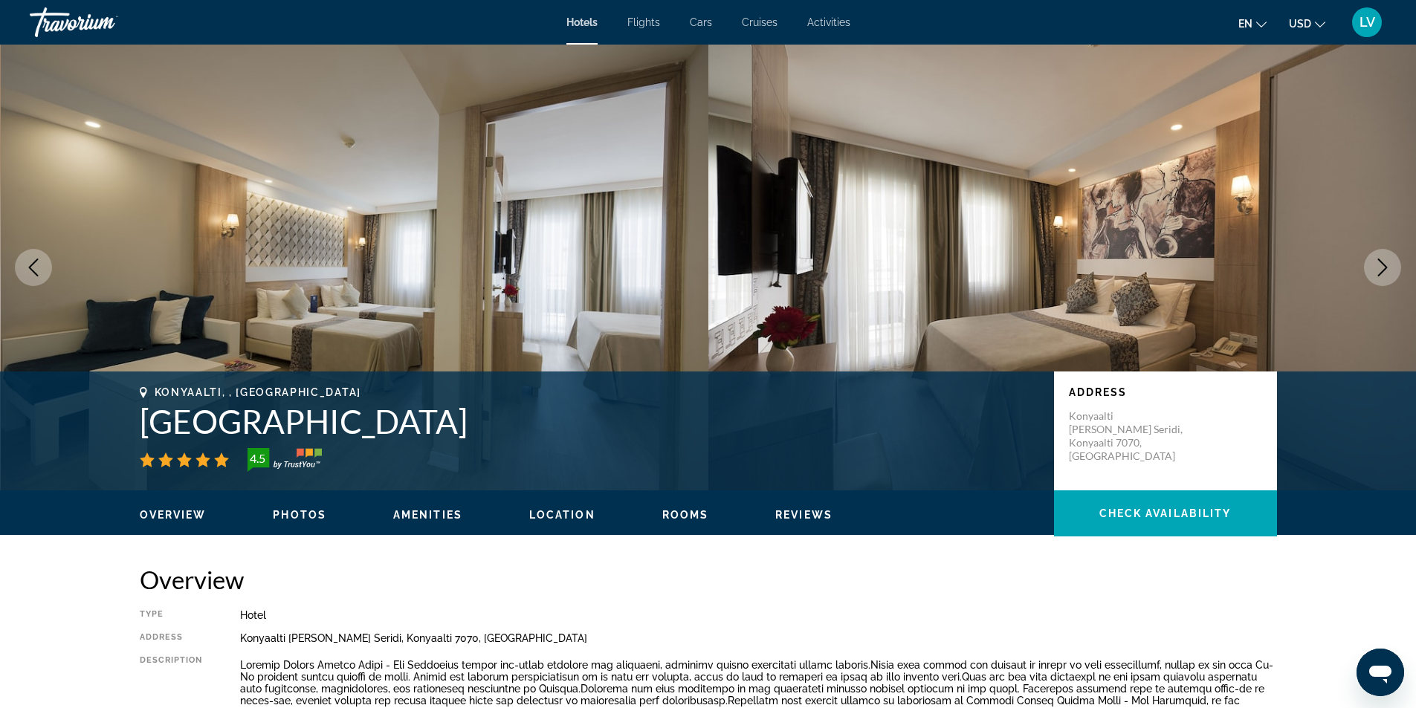
click at [1387, 268] on icon "Next image" at bounding box center [1383, 268] width 10 height 18
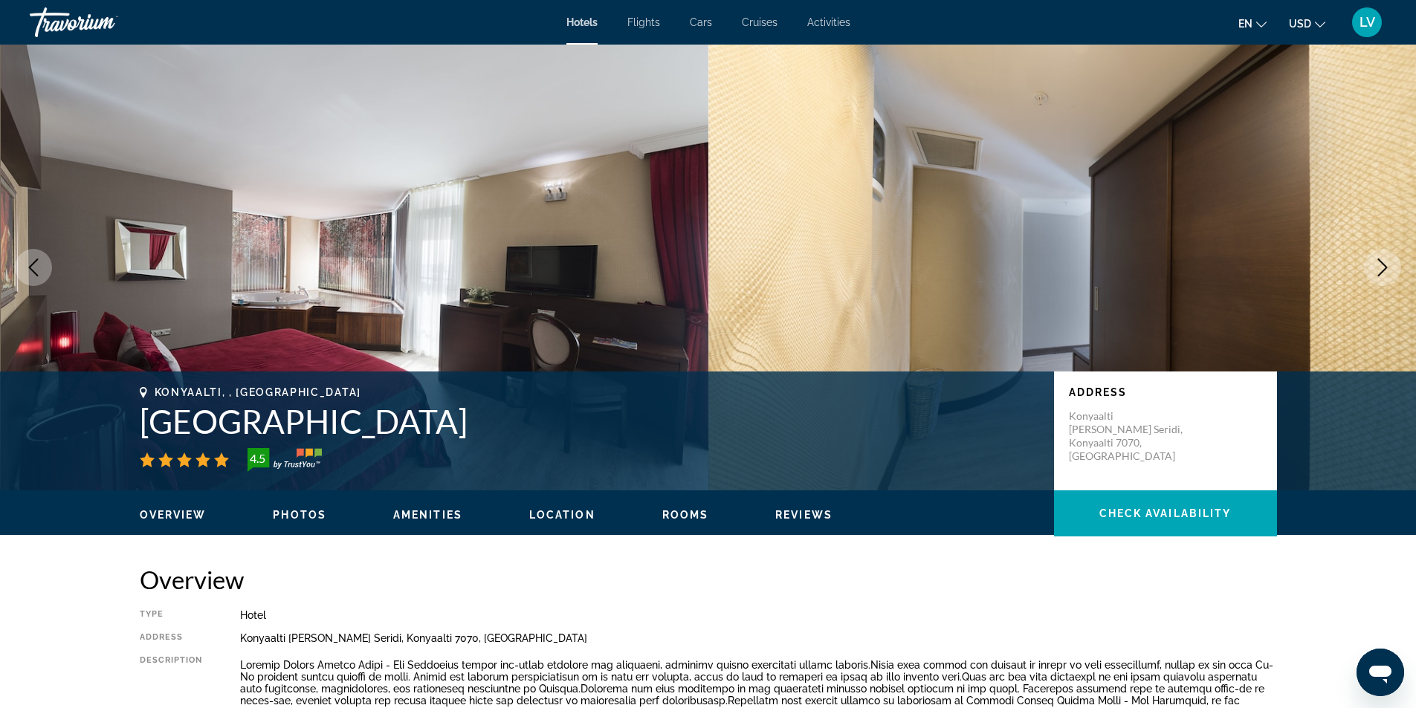
click at [1387, 268] on icon "Next image" at bounding box center [1383, 268] width 10 height 18
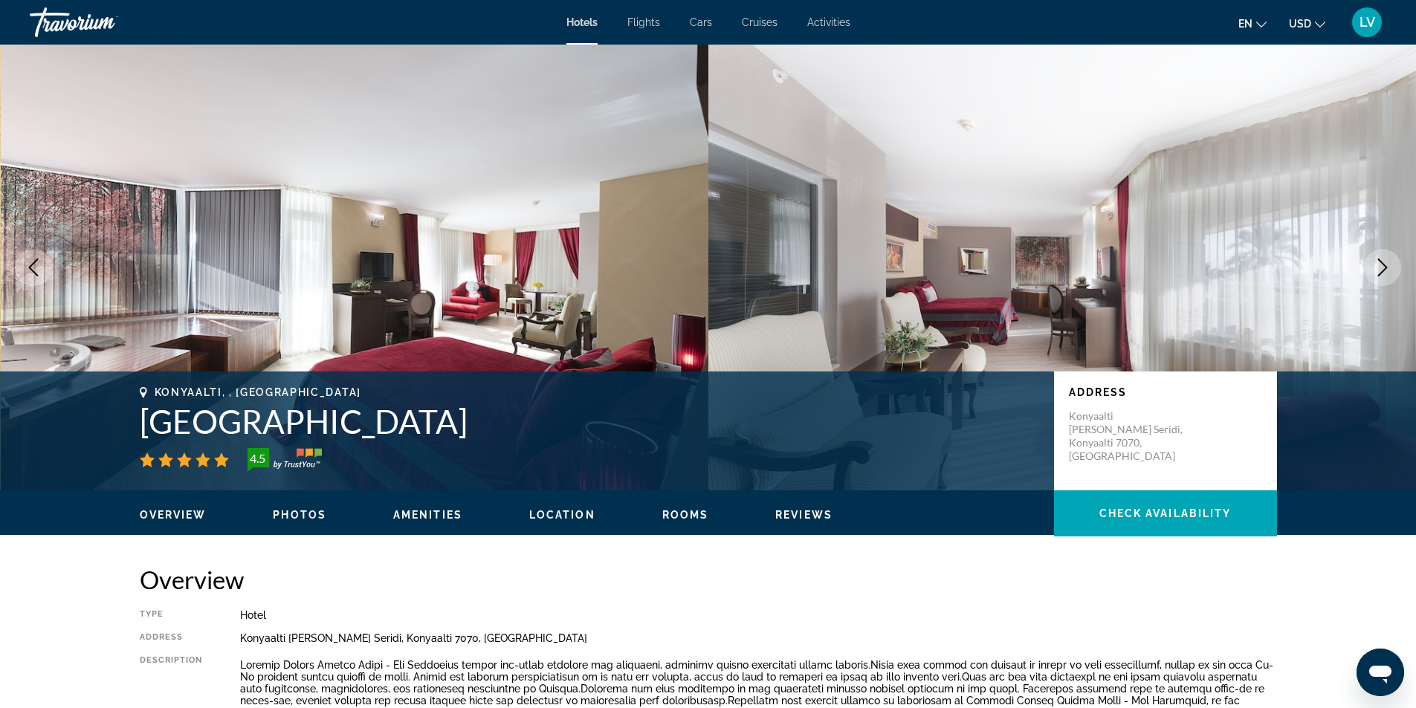
click at [1387, 268] on icon "Next image" at bounding box center [1383, 268] width 10 height 18
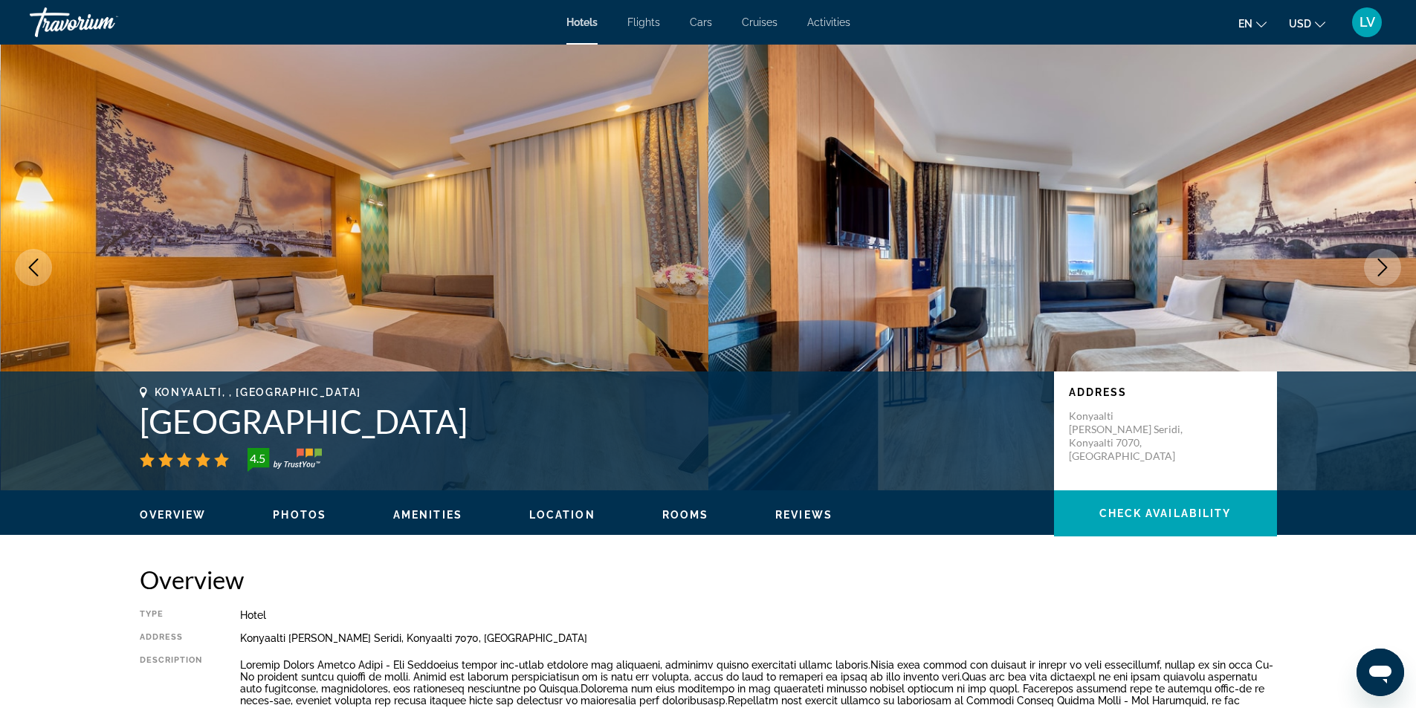
click at [1387, 268] on icon "Next image" at bounding box center [1383, 268] width 10 height 18
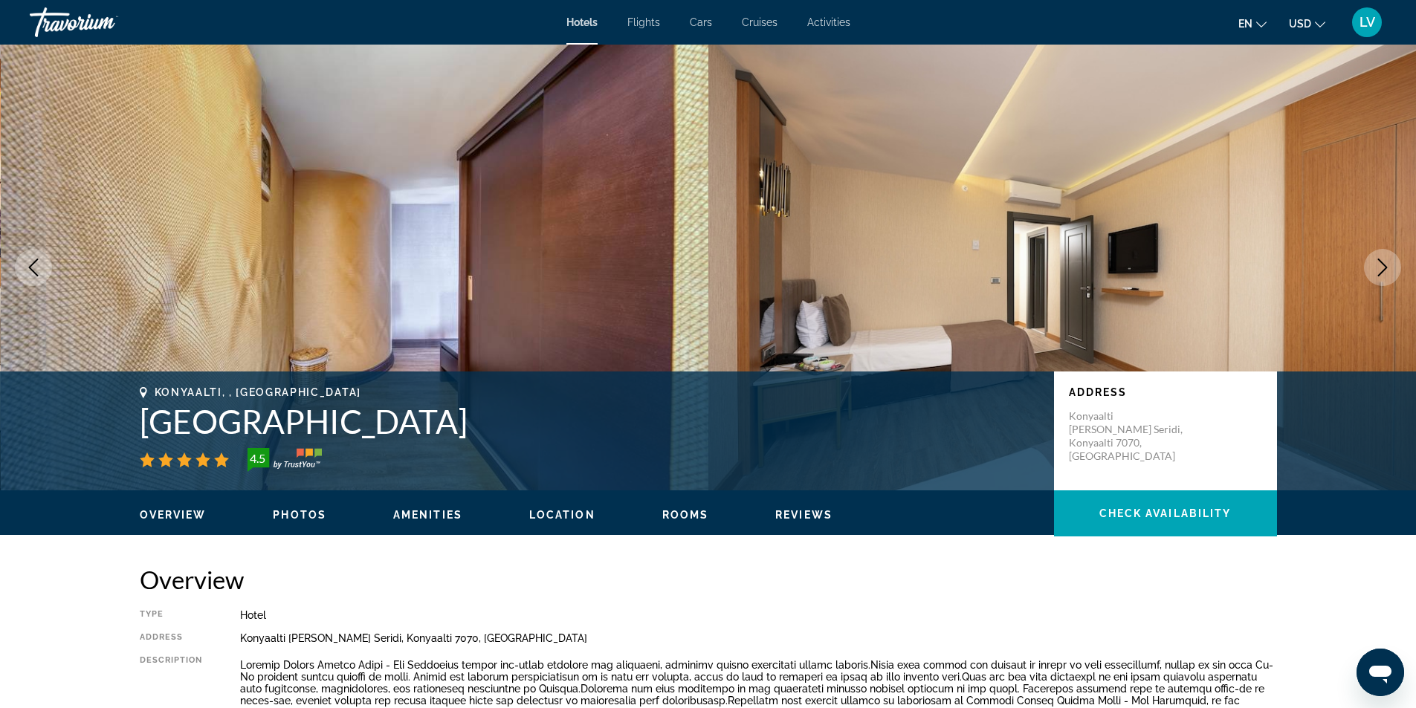
click at [1387, 268] on icon "Next image" at bounding box center [1383, 268] width 10 height 18
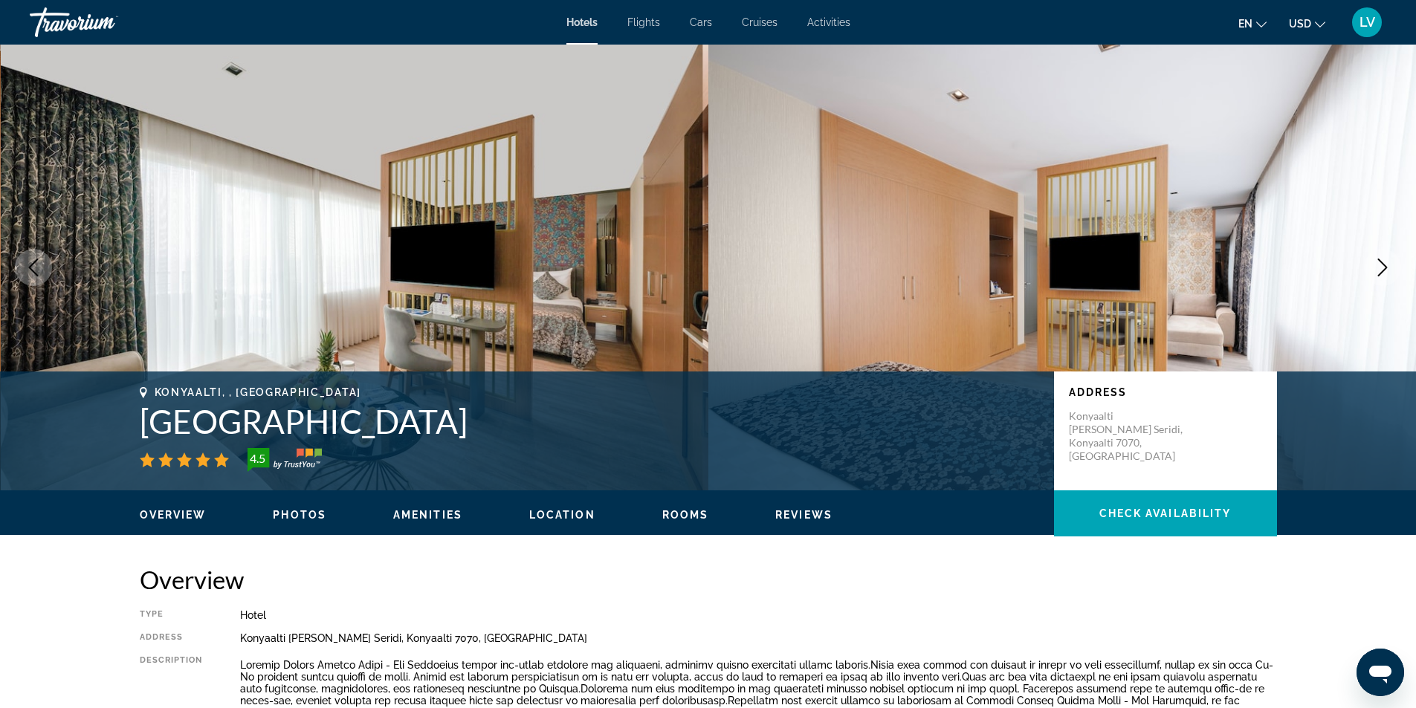
click at [1387, 268] on icon "Next image" at bounding box center [1383, 268] width 10 height 18
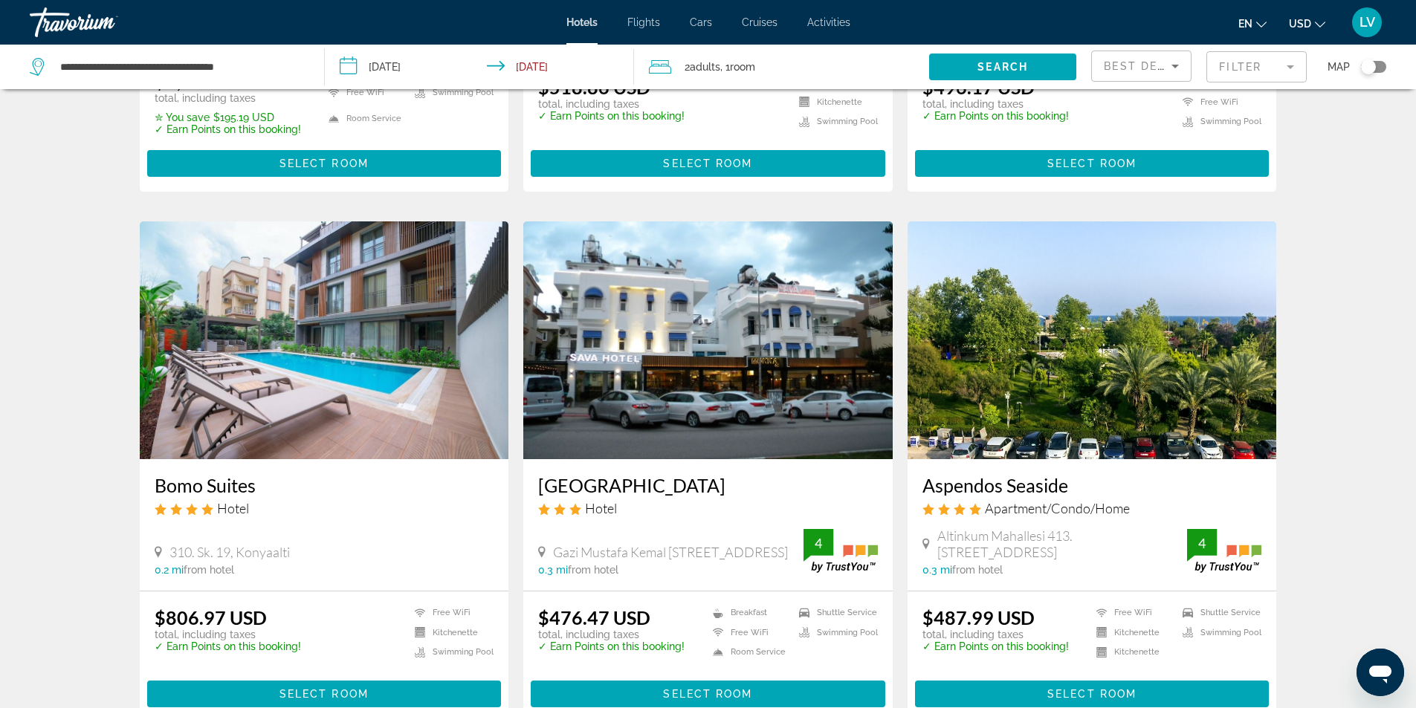
scroll to position [1635, 0]
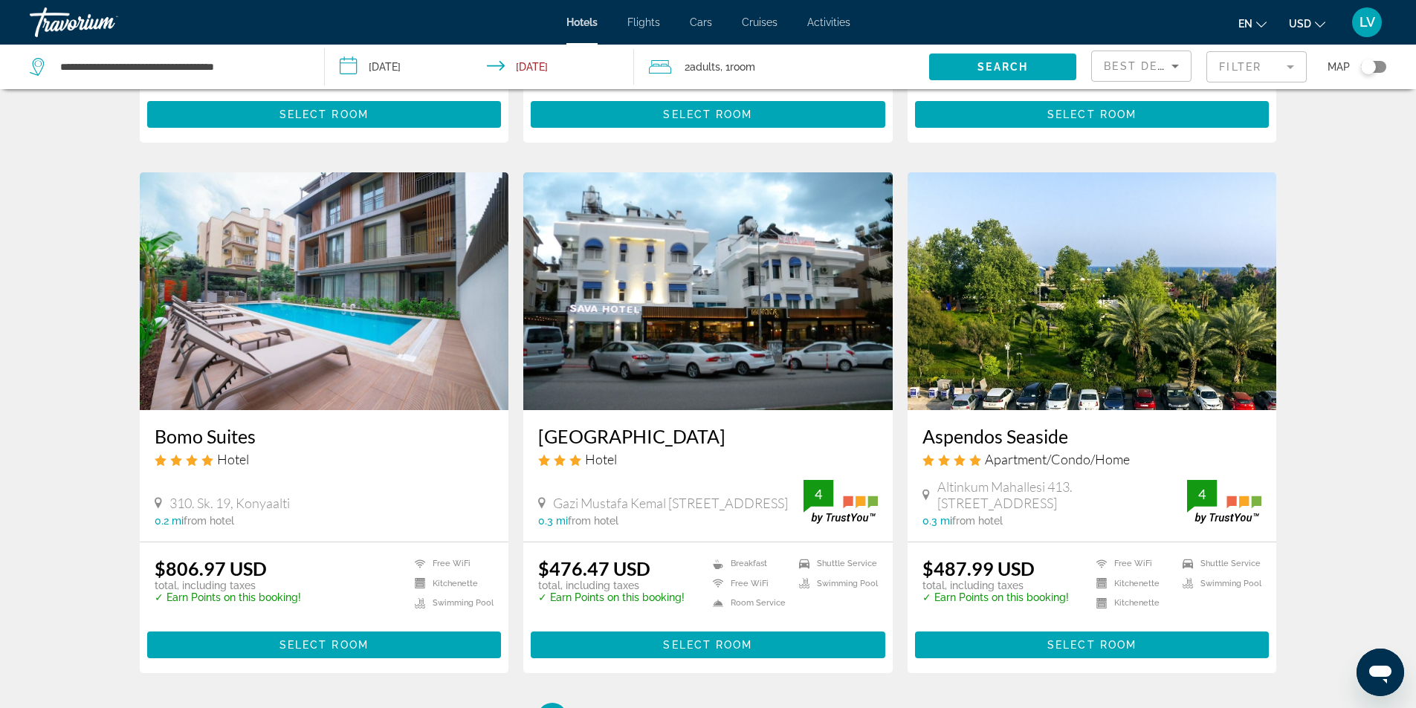
drag, startPoint x: 917, startPoint y: 416, endPoint x: 1092, endPoint y: 409, distance: 174.9
click at [1092, 410] on div "Aspendos Seaside Apartment/Condo/Home [STREET_ADDRESS]. [GEOGRAPHIC_DATA], Kony…" at bounding box center [1092, 476] width 369 height 132
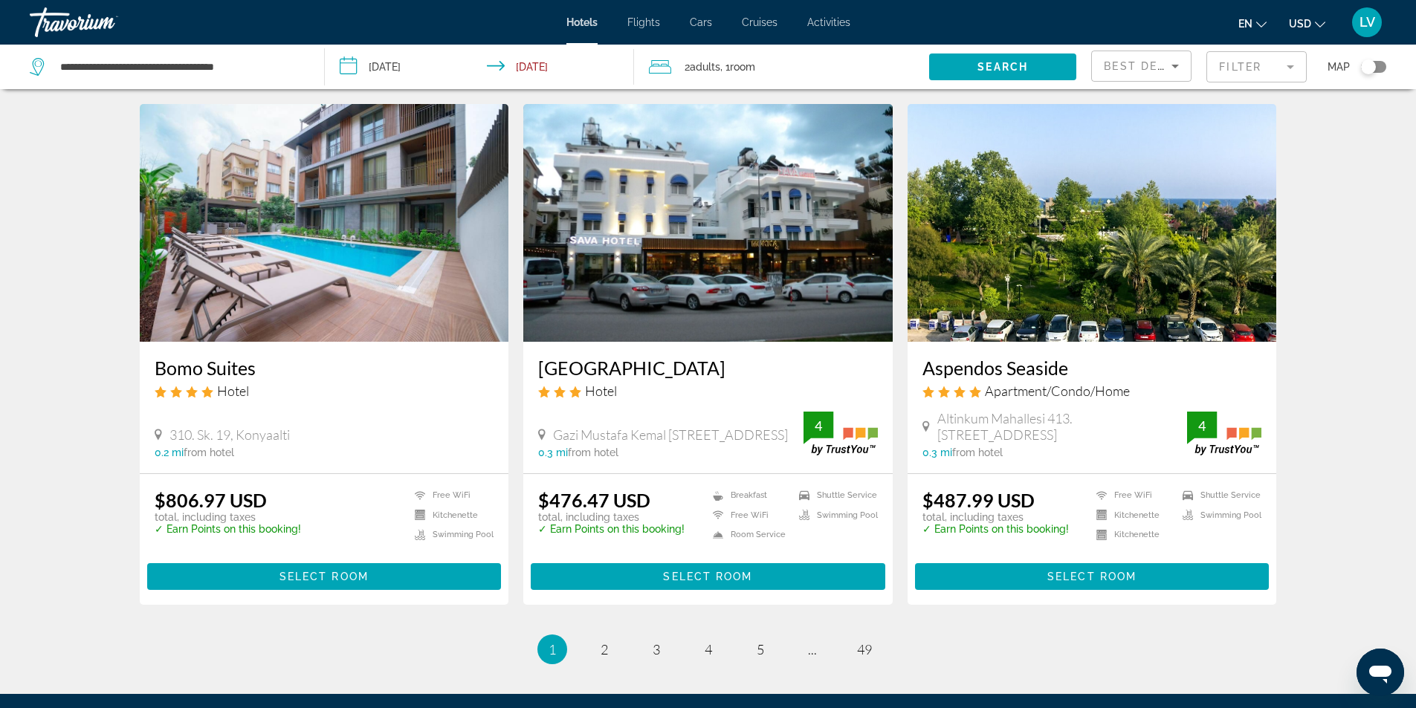
scroll to position [1784, 0]
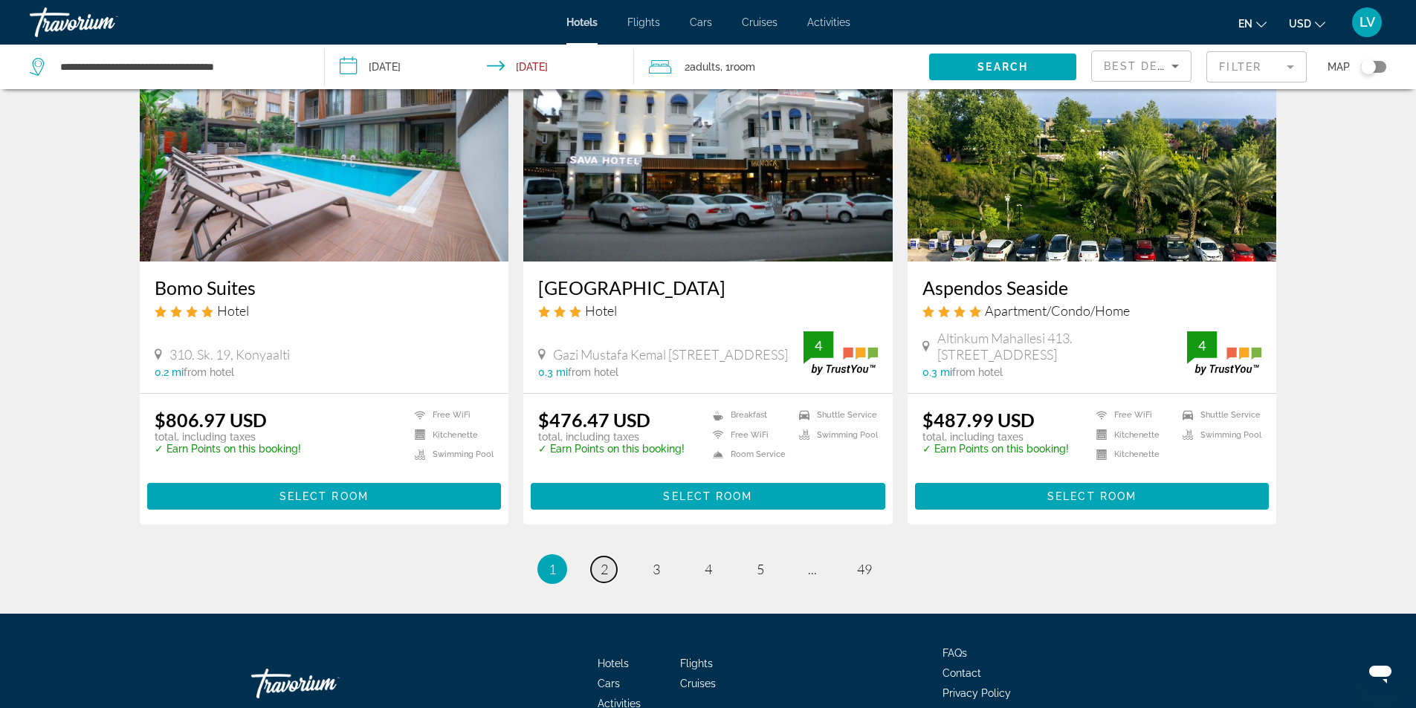
click at [609, 557] on link "page 2" at bounding box center [604, 570] width 26 height 26
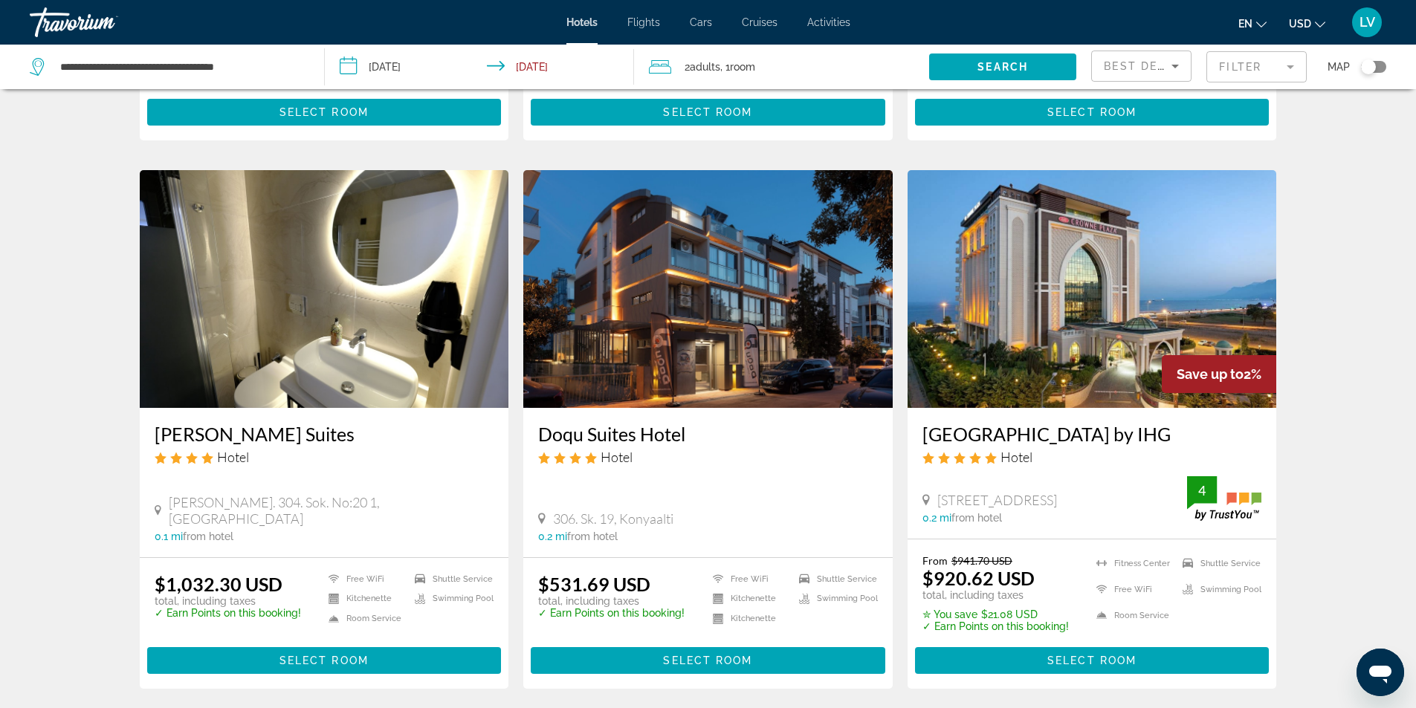
scroll to position [549, 0]
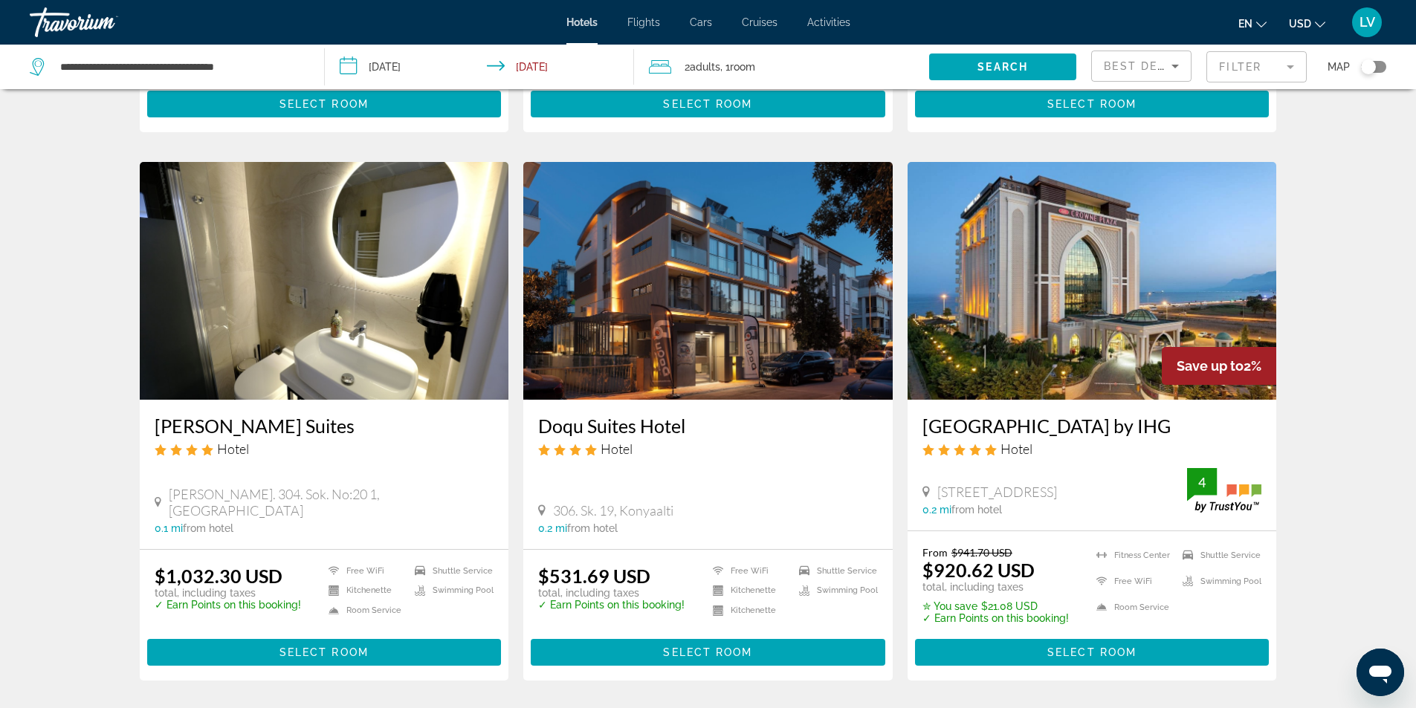
drag, startPoint x: 917, startPoint y: 404, endPoint x: 1215, endPoint y: 406, distance: 297.4
click at [1215, 406] on div "[GEOGRAPHIC_DATA] by IHG Hotel [STREET_ADDRESS] 0.2 mi from hotel 4" at bounding box center [1092, 465] width 369 height 130
copy h3 "[GEOGRAPHIC_DATA] by IHG"
click at [1095, 313] on img "Main content" at bounding box center [1092, 281] width 369 height 238
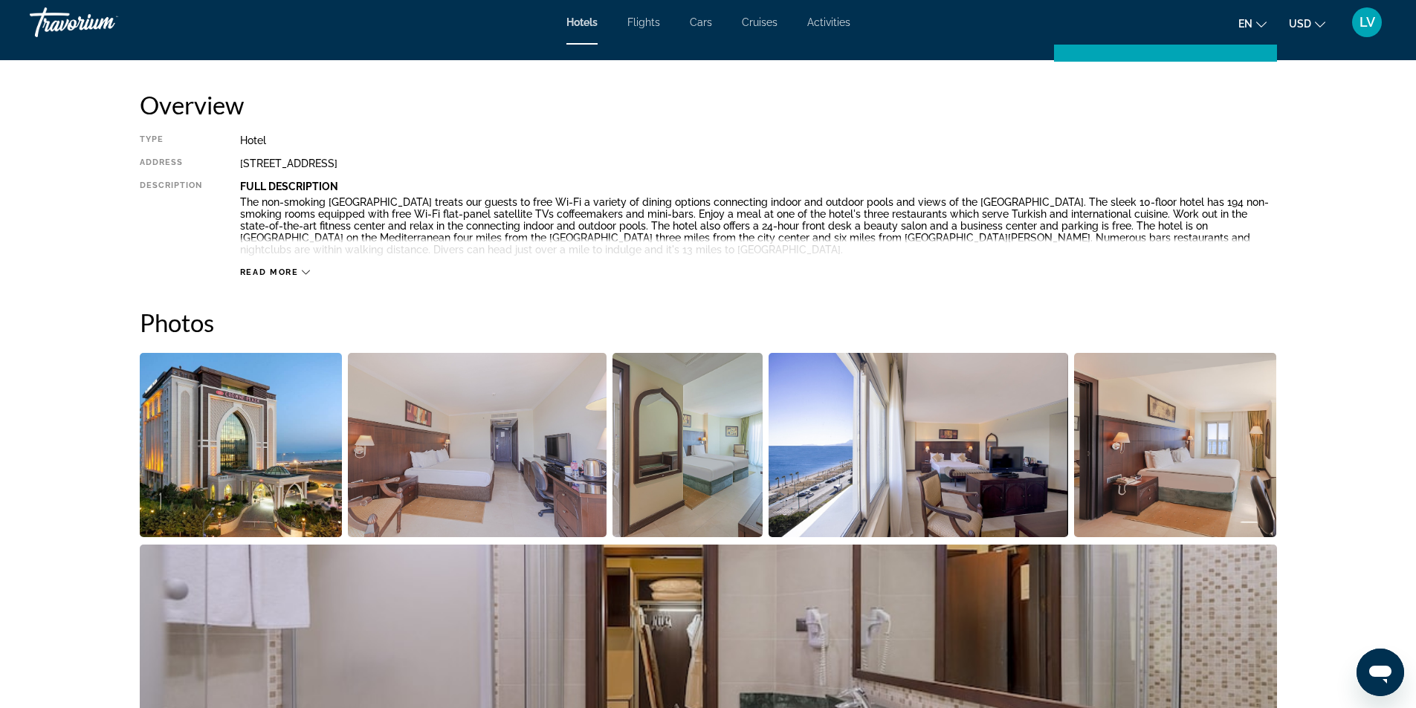
scroll to position [412, 0]
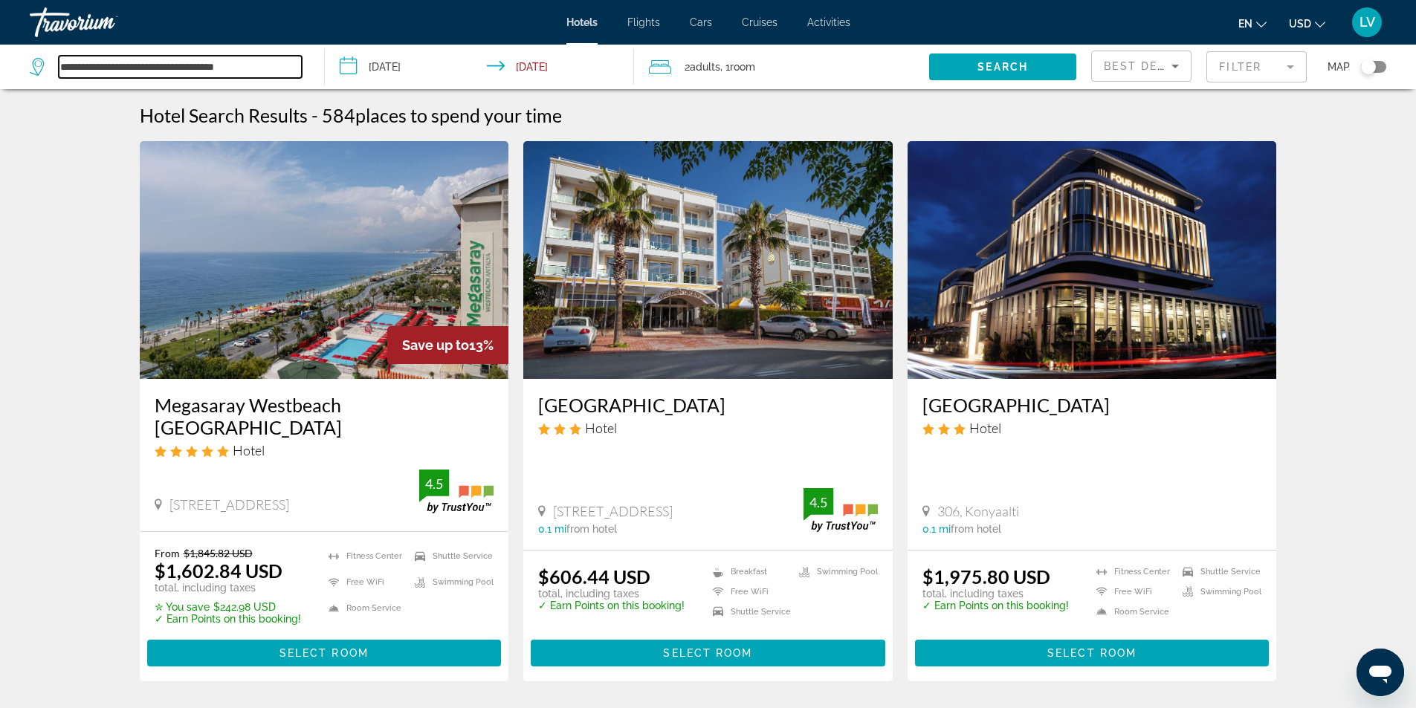
click at [293, 71] on input "**********" at bounding box center [180, 67] width 243 height 22
drag, startPoint x: 293, startPoint y: 71, endPoint x: 51, endPoint y: 64, distance: 241.7
click at [51, 64] on div "**********" at bounding box center [166, 67] width 272 height 22
paste input "Search widget"
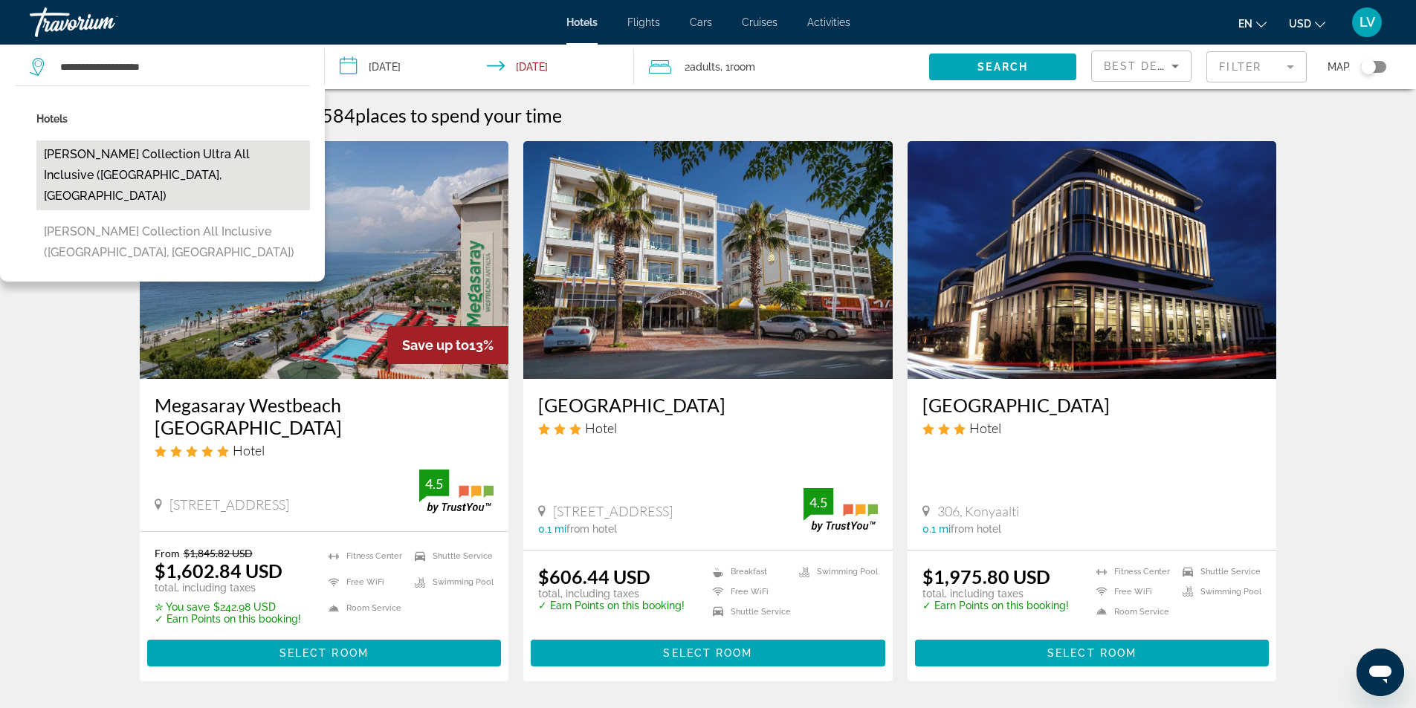
click at [146, 168] on button "[PERSON_NAME] Collection Ultra All Inclusive ([GEOGRAPHIC_DATA], [GEOGRAPHIC_DA…" at bounding box center [173, 175] width 274 height 70
type input "**********"
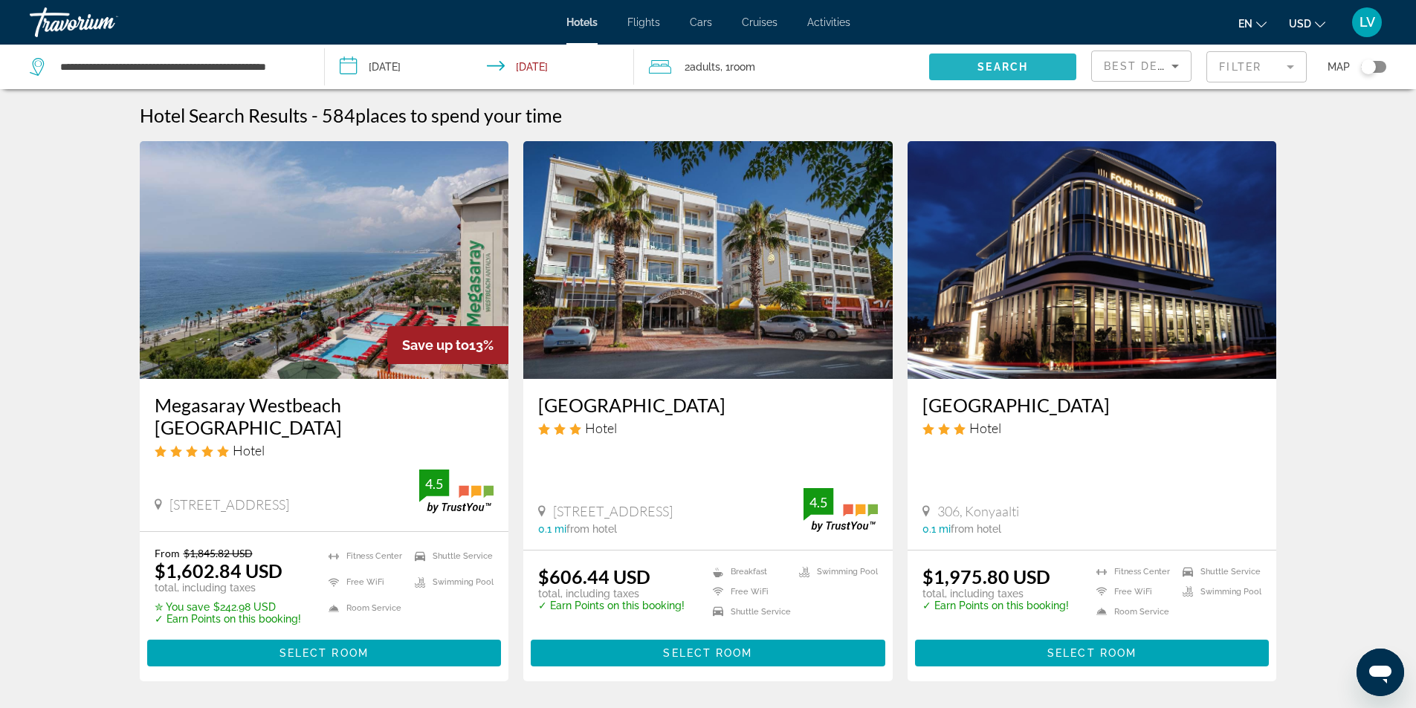
click at [997, 64] on span "Search" at bounding box center [1003, 67] width 51 height 12
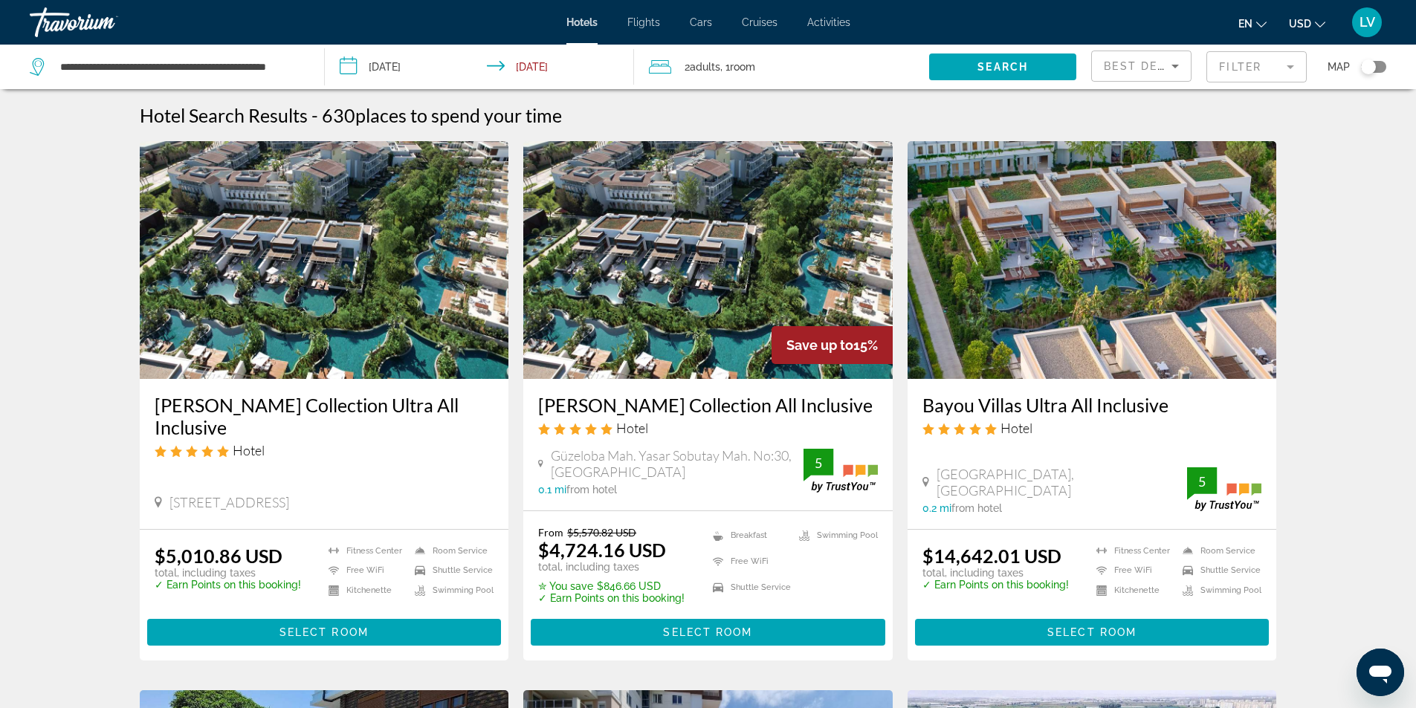
click at [428, 275] on img "Main content" at bounding box center [324, 260] width 369 height 238
drag, startPoint x: 150, startPoint y: 408, endPoint x: 483, endPoint y: 406, distance: 333.0
click at [483, 406] on div "[PERSON_NAME] Collection Ultra All Inclusive Hotel [STREET_ADDRESS] 0 mi from h…" at bounding box center [324, 454] width 369 height 150
copy h3 "[PERSON_NAME] Collection Ultra All Inclusive"
click at [305, 265] on img "Main content" at bounding box center [324, 260] width 369 height 238
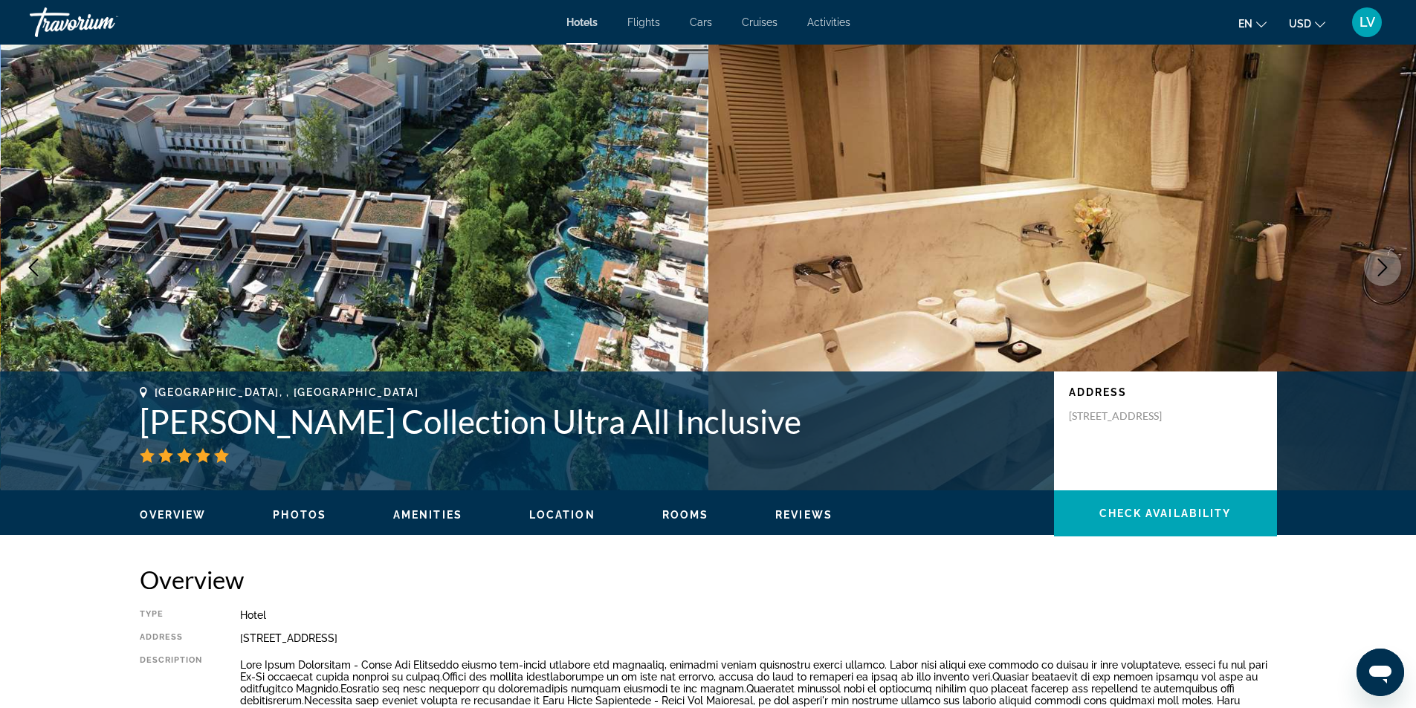
click at [1396, 266] on button "Next image" at bounding box center [1382, 267] width 37 height 37
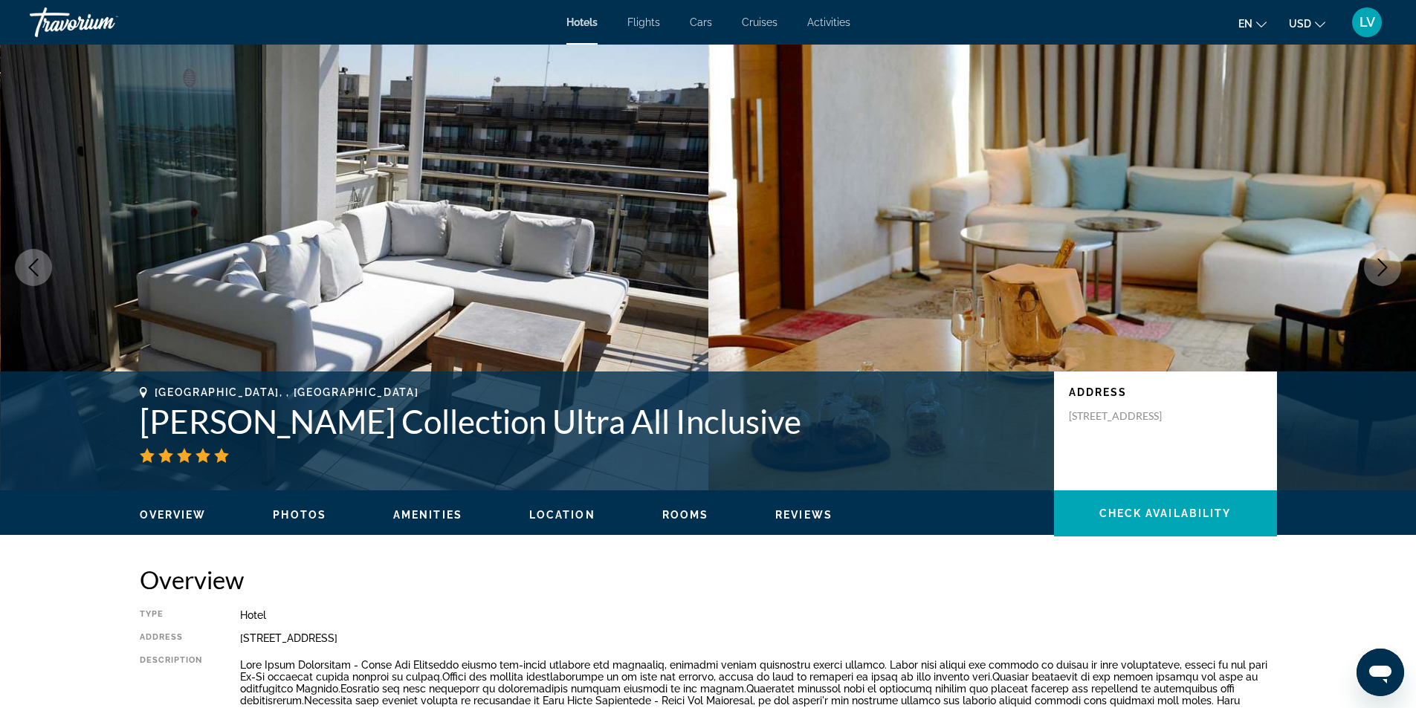
click at [1396, 266] on button "Next image" at bounding box center [1382, 267] width 37 height 37
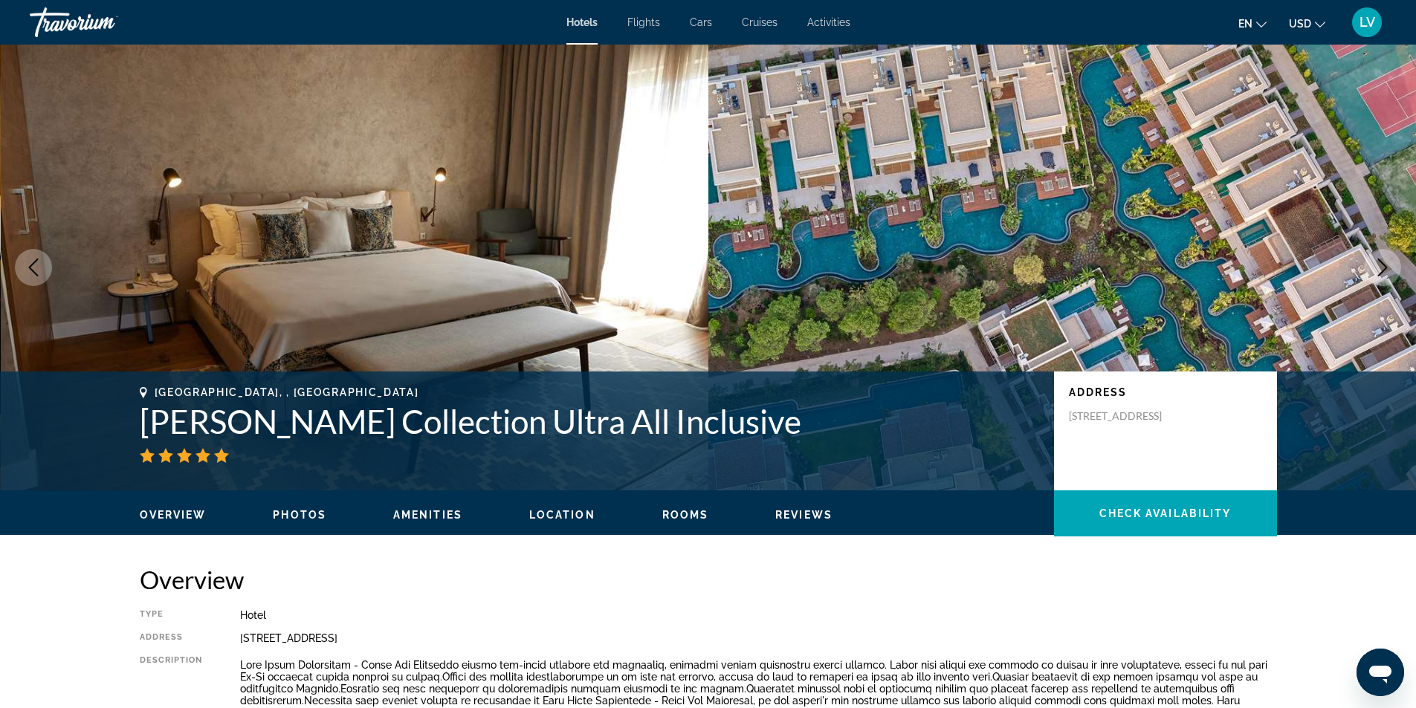
click at [1396, 266] on button "Next image" at bounding box center [1382, 267] width 37 height 37
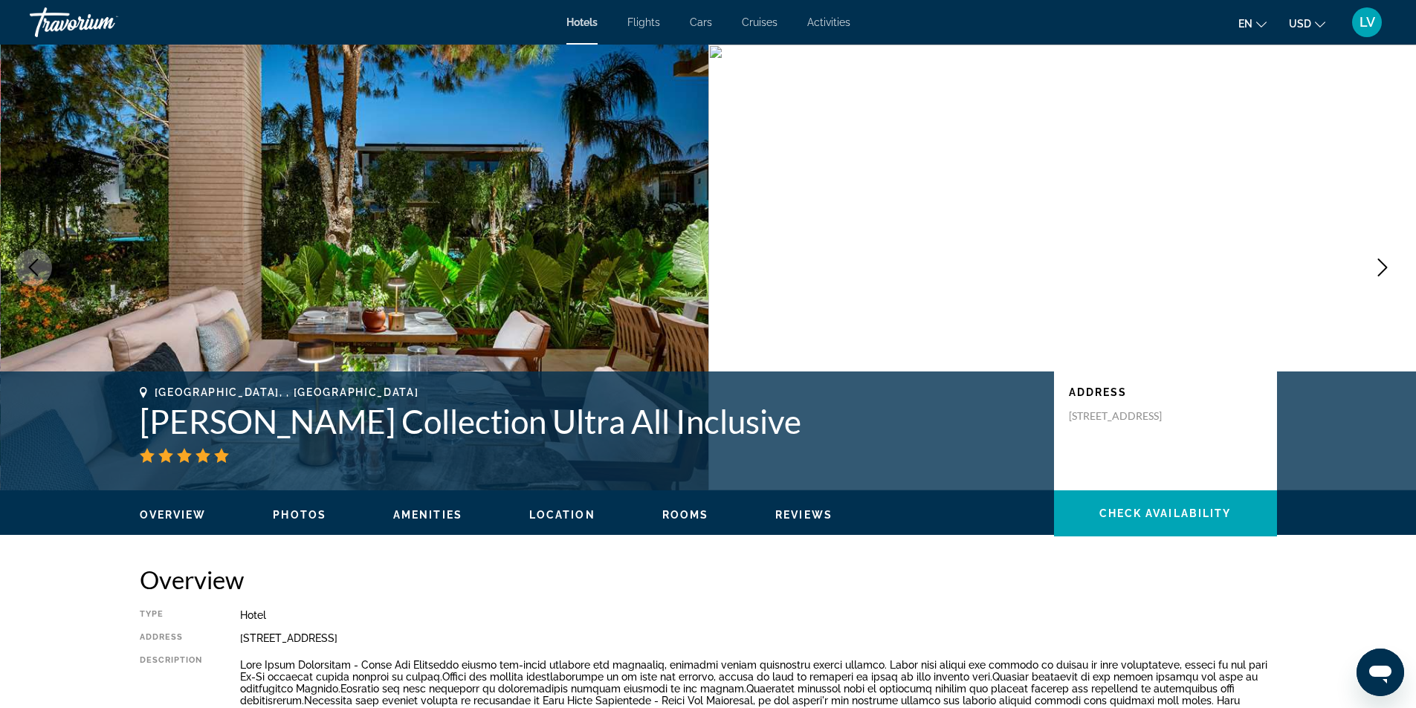
click at [1396, 266] on button "Next image" at bounding box center [1382, 267] width 37 height 37
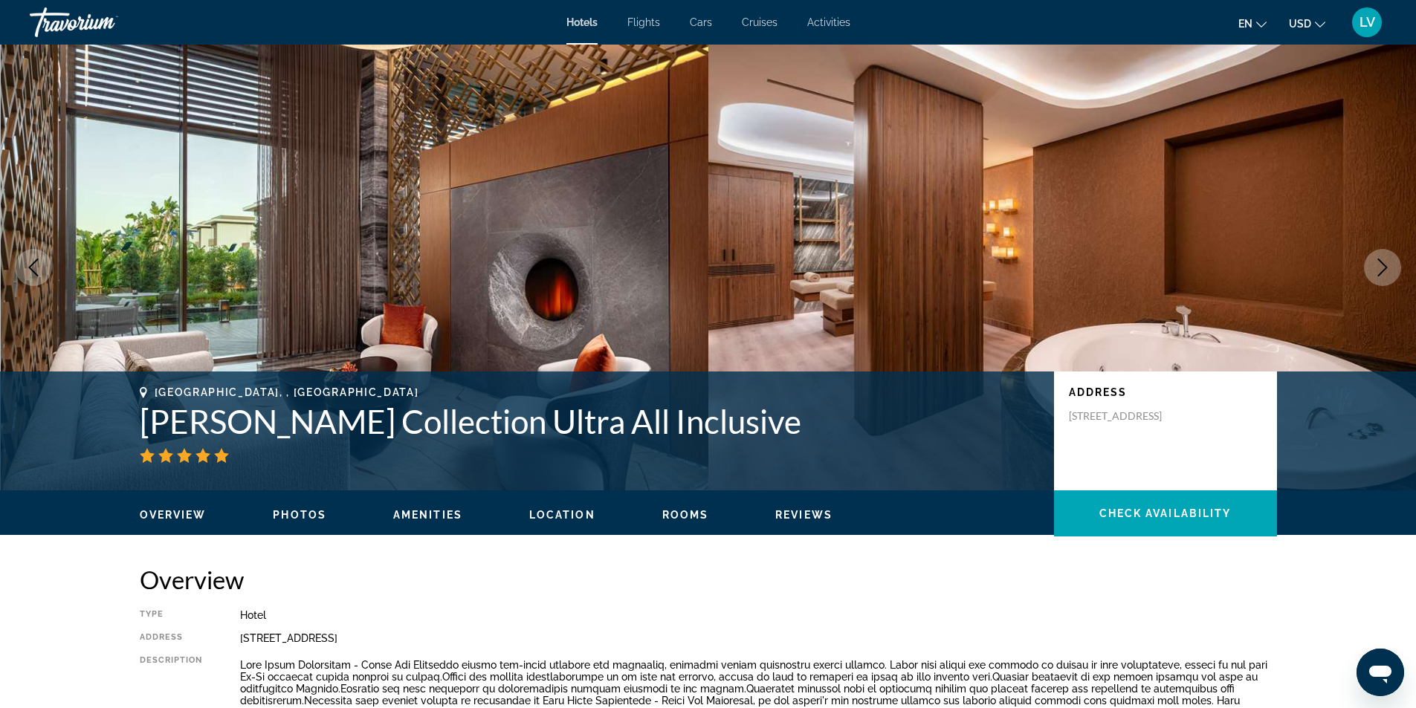
click at [1396, 266] on button "Next image" at bounding box center [1382, 267] width 37 height 37
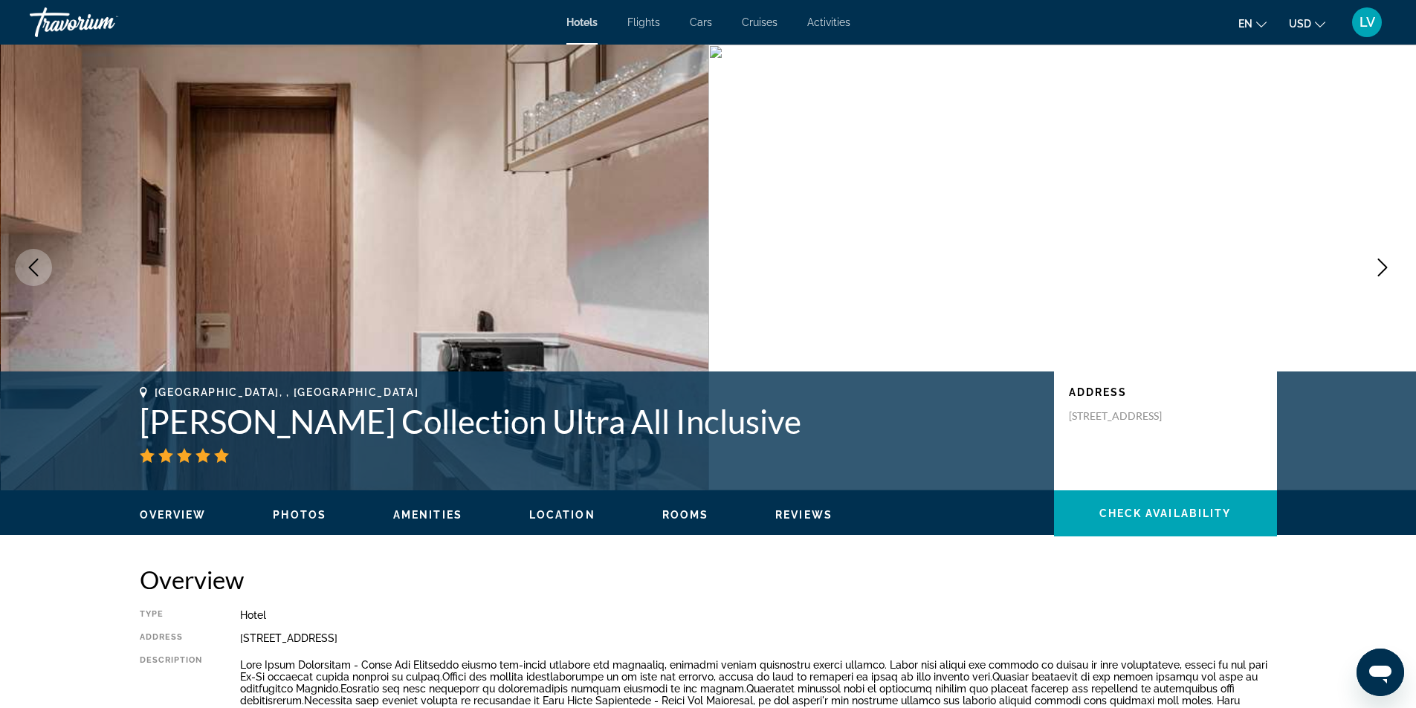
click at [1396, 266] on button "Next image" at bounding box center [1382, 267] width 37 height 37
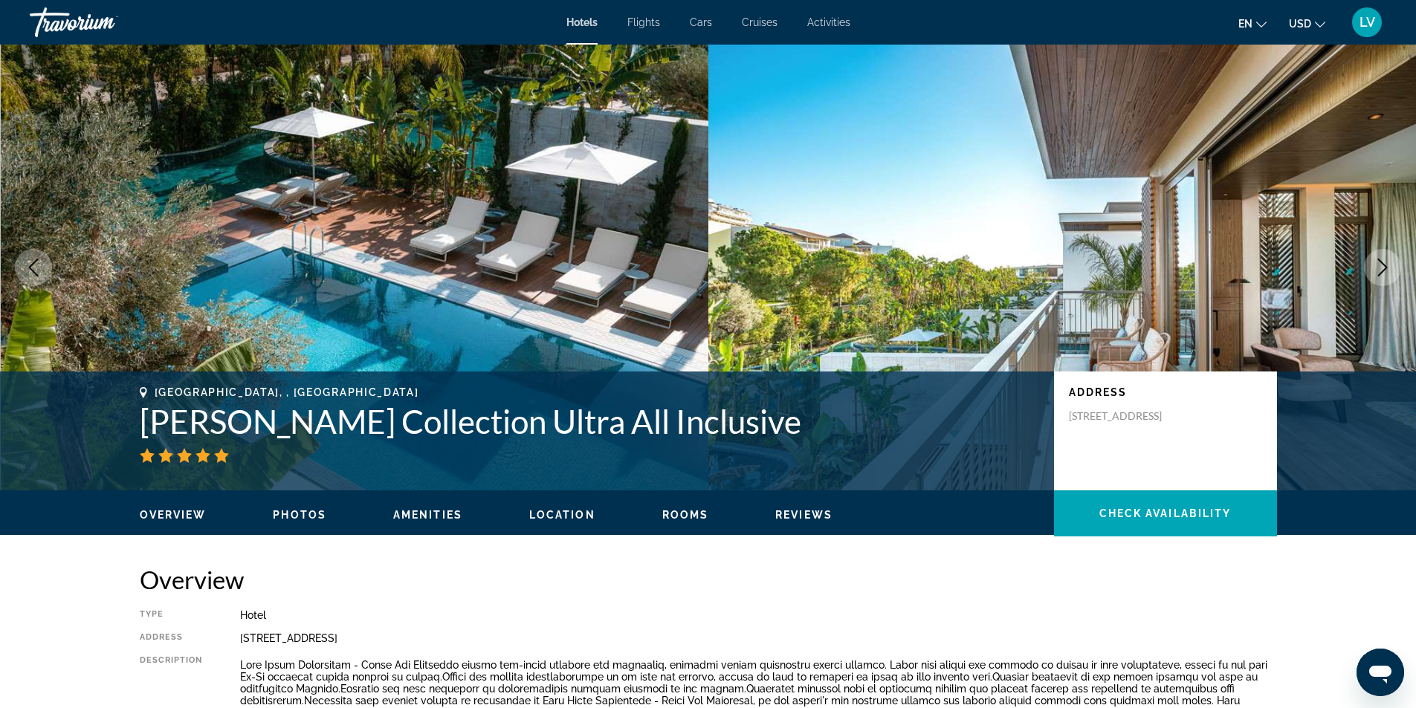
click at [1396, 266] on button "Next image" at bounding box center [1382, 267] width 37 height 37
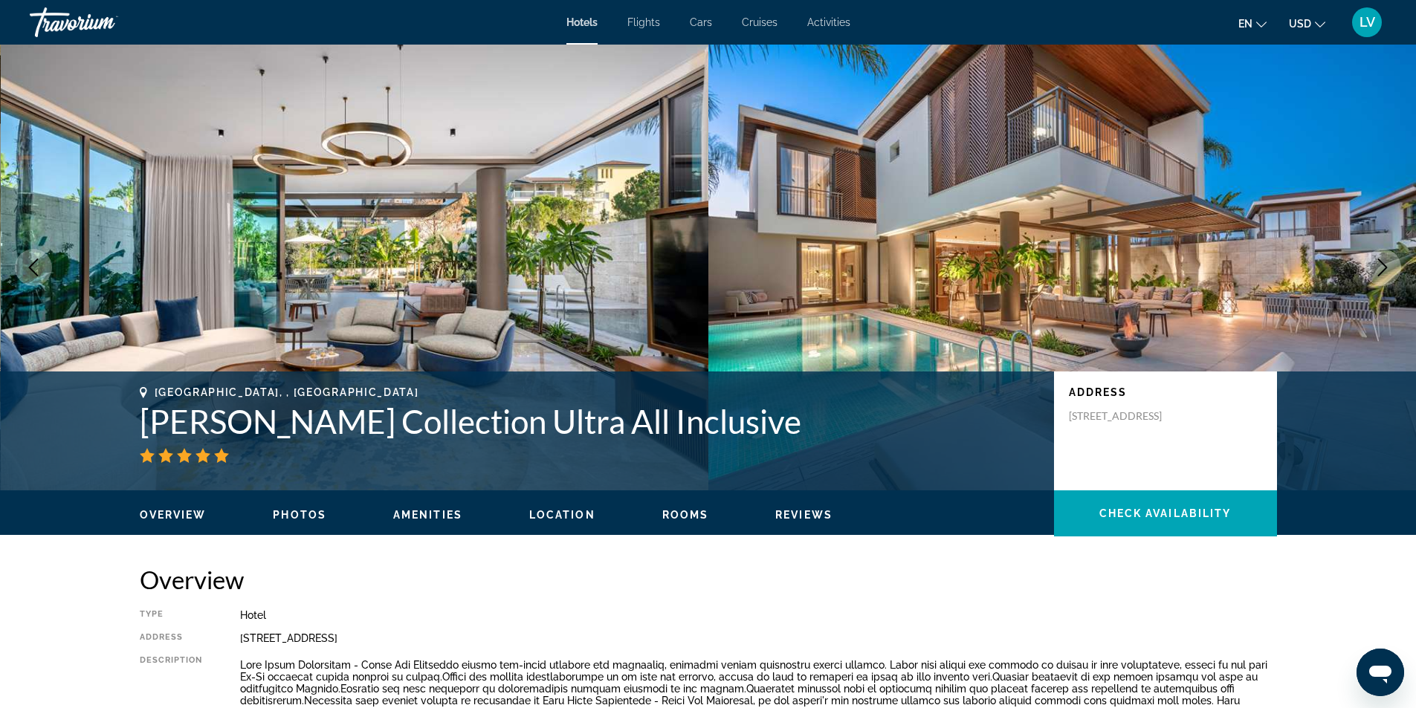
click at [1396, 266] on button "Next image" at bounding box center [1382, 267] width 37 height 37
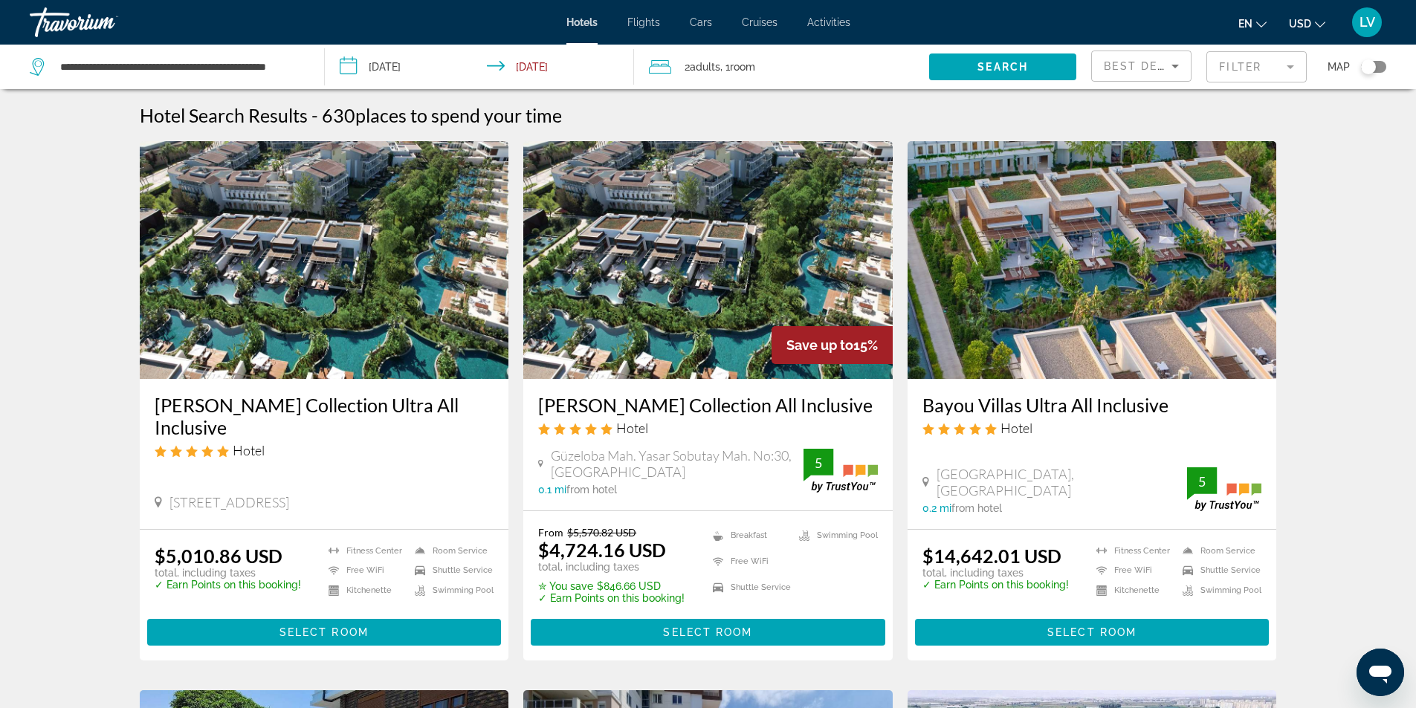
drag, startPoint x: 920, startPoint y: 405, endPoint x: 1166, endPoint y: 410, distance: 246.9
click at [1166, 410] on div "Bayou Villas Ultra All Inclusive Hotel [GEOGRAPHIC_DATA], [GEOGRAPHIC_DATA] 0.2…" at bounding box center [1092, 454] width 369 height 150
copy h3 "Bayou Villas Ultra All Inclusive"
